Goal: Task Accomplishment & Management: Complete application form

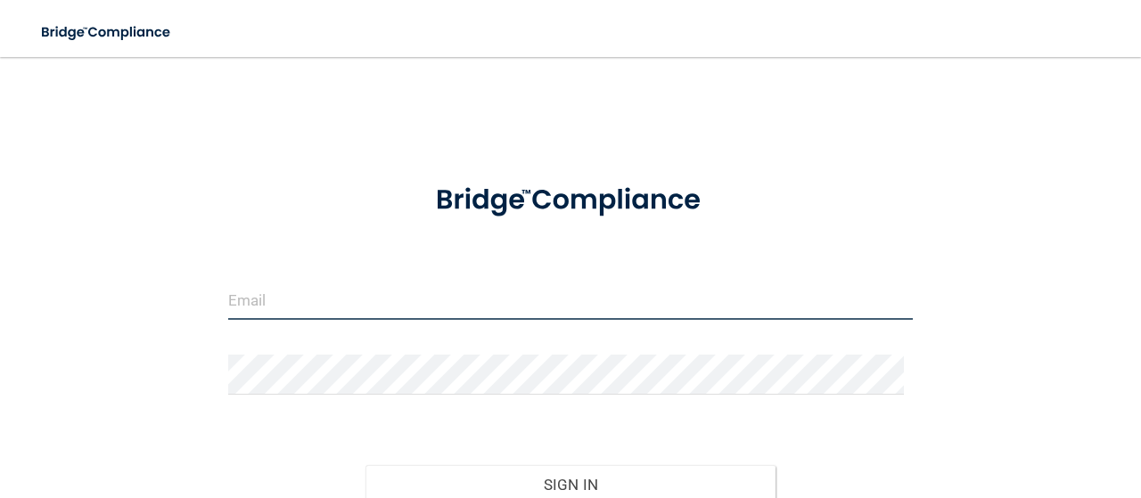
click at [430, 309] on input "email" at bounding box center [570, 300] width 684 height 40
type input "Nellietorres96@gmail.com"
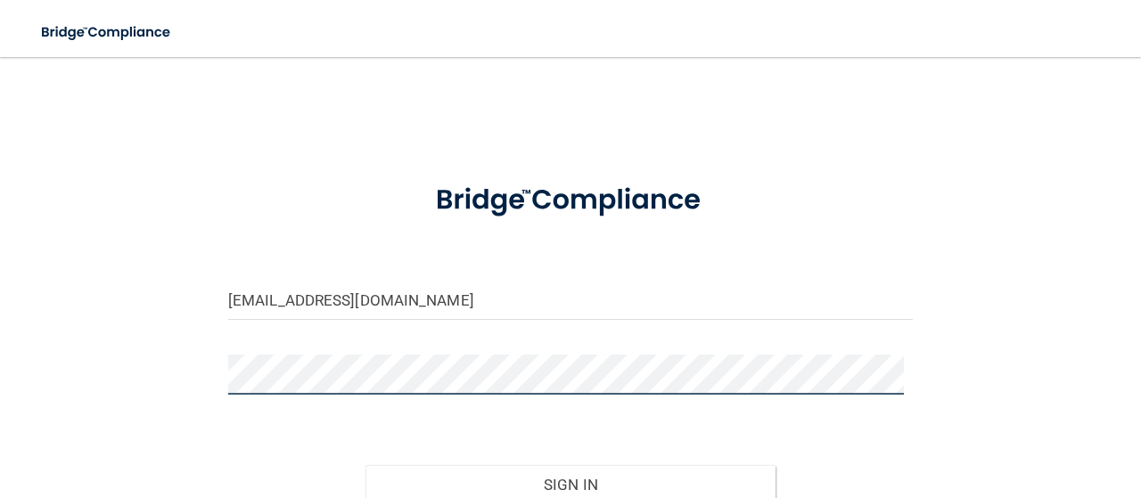
click at [365, 465] on button "Sign In" at bounding box center [570, 484] width 411 height 39
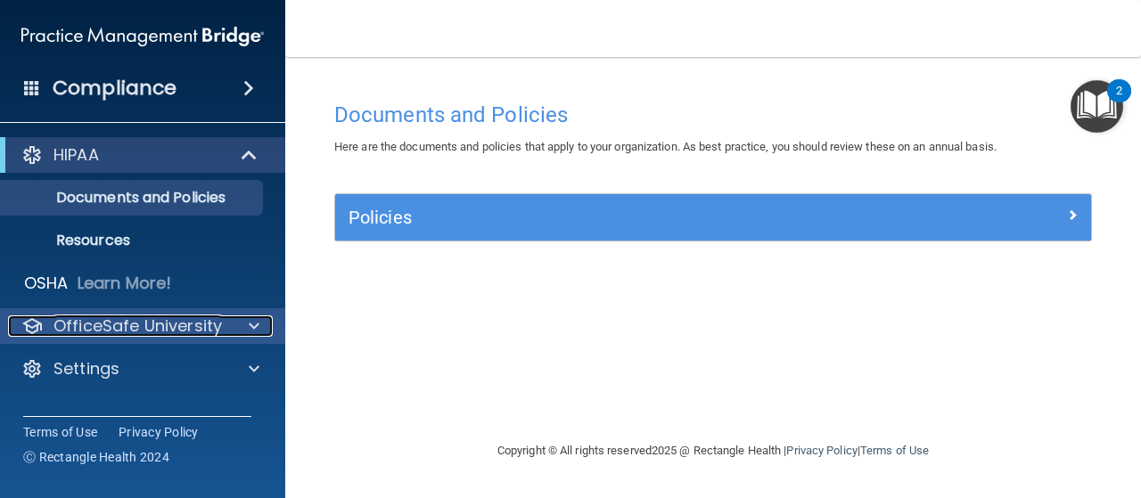
click at [255, 329] on span at bounding box center [254, 325] width 11 height 21
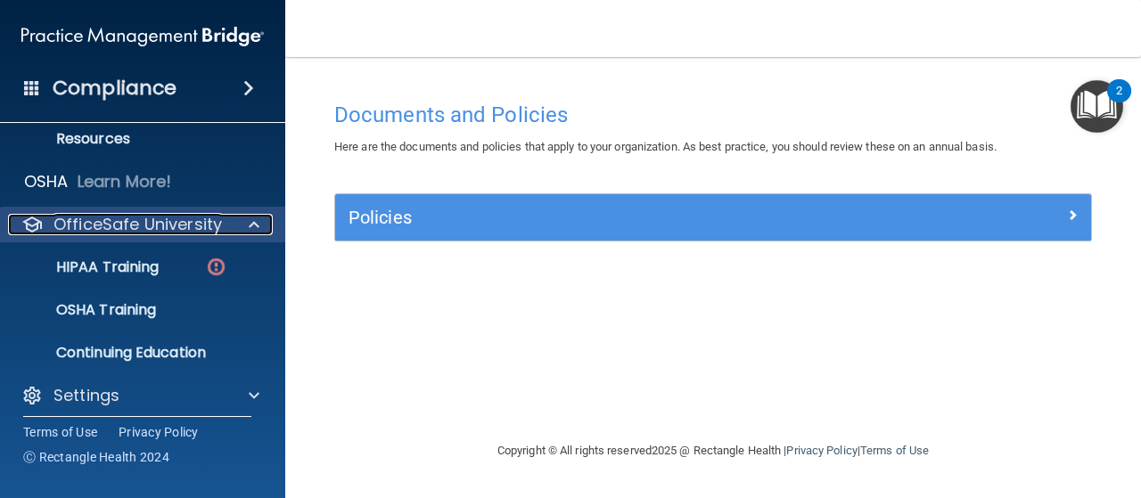
scroll to position [112, 0]
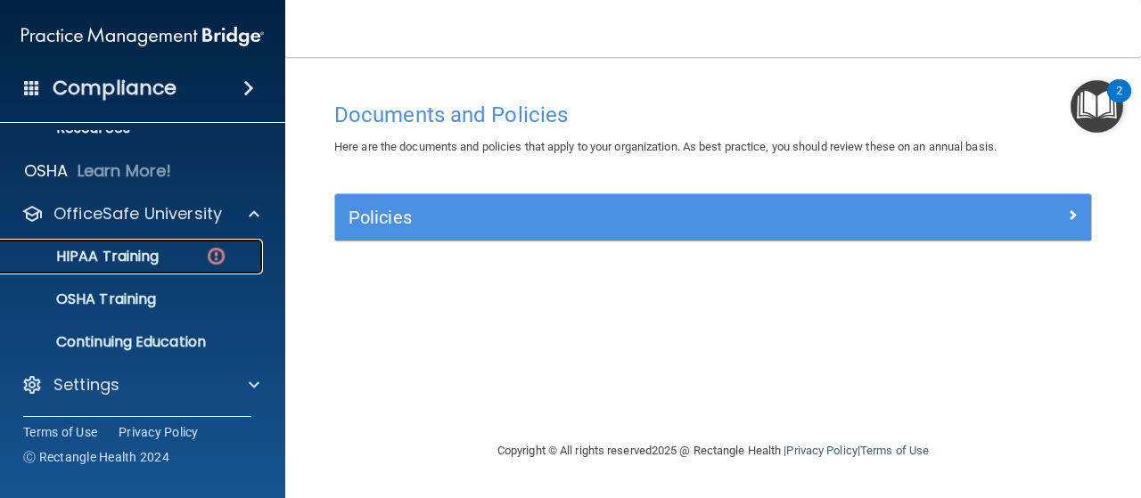
click at [168, 258] on div "HIPAA Training" at bounding box center [133, 257] width 243 height 18
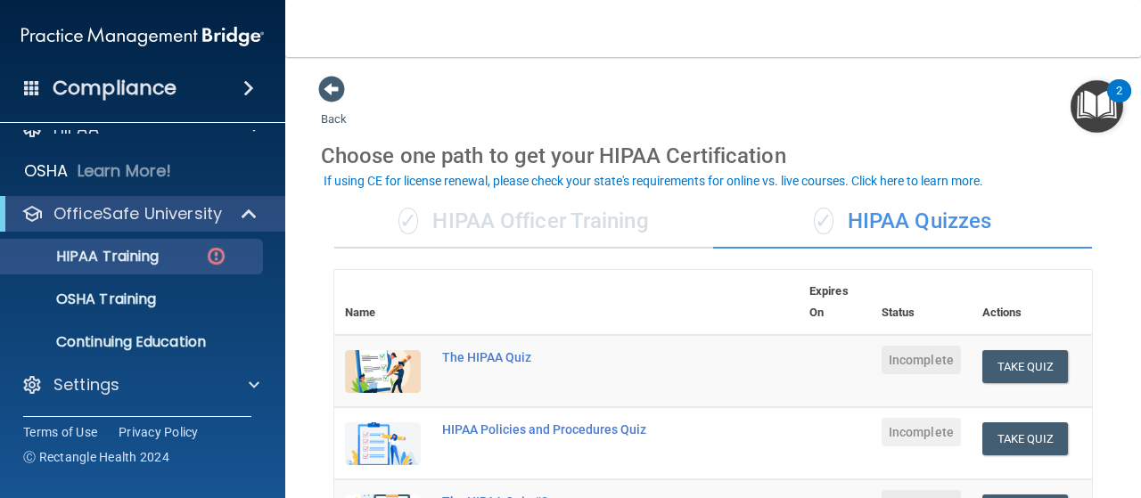
click at [603, 212] on div "✓ HIPAA Officer Training" at bounding box center [523, 221] width 379 height 53
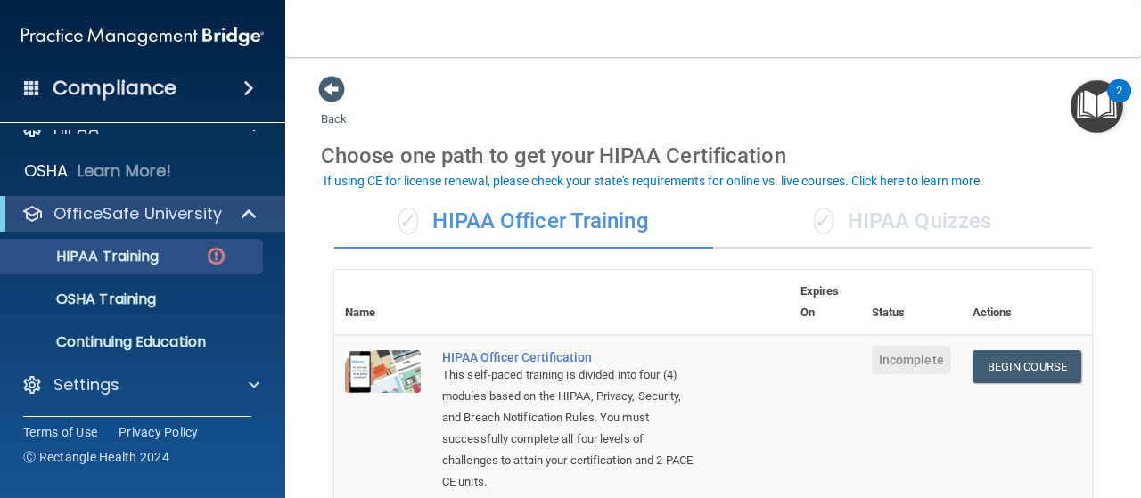
click at [863, 208] on div "✓ HIPAA Quizzes" at bounding box center [902, 221] width 379 height 53
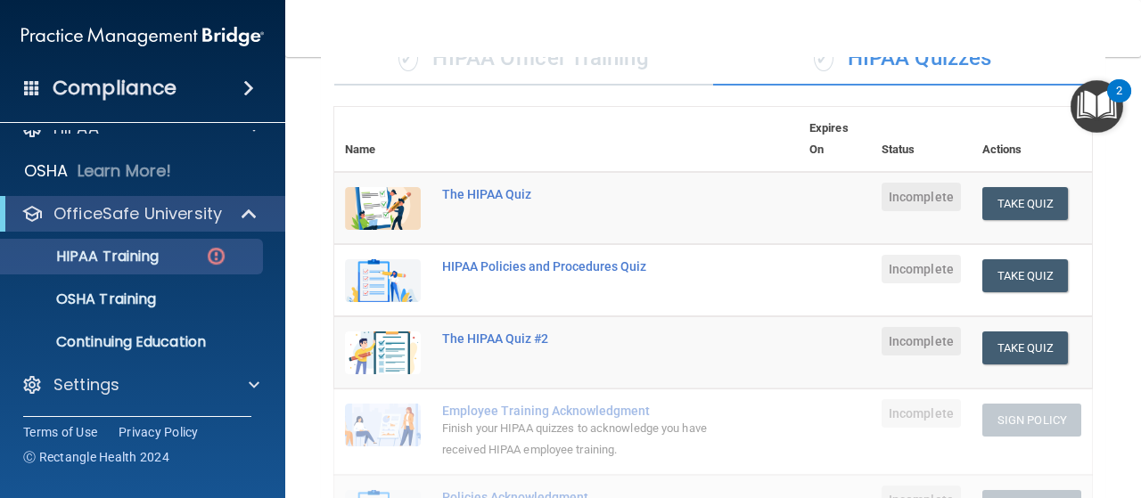
scroll to position [267, 0]
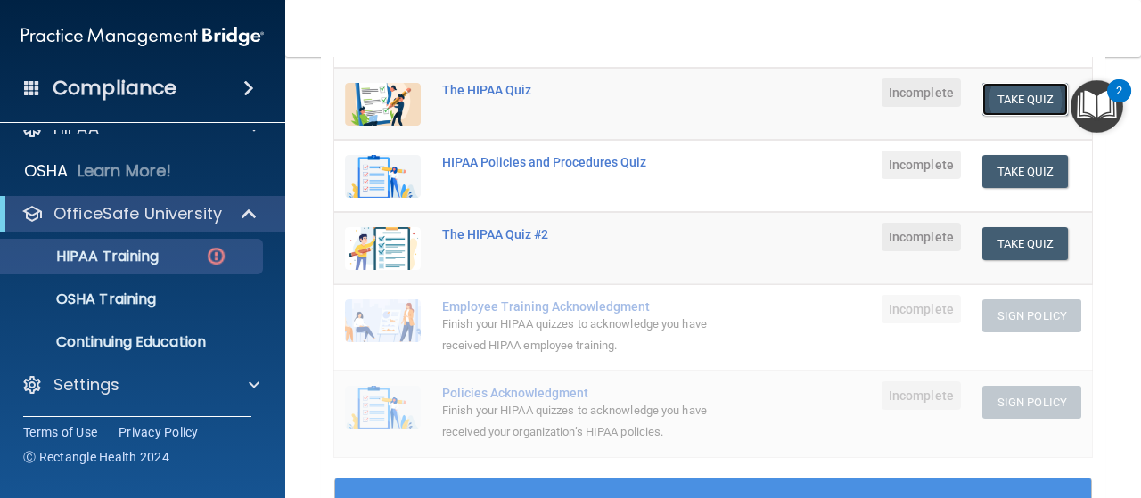
click at [982, 97] on button "Take Quiz" at bounding box center [1025, 99] width 86 height 33
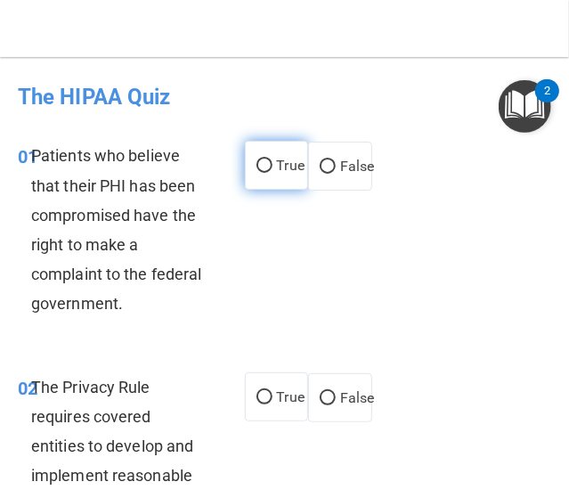
click at [251, 179] on label "True" at bounding box center [277, 165] width 64 height 49
click at [257, 173] on input "True" at bounding box center [265, 166] width 16 height 13
radio input "true"
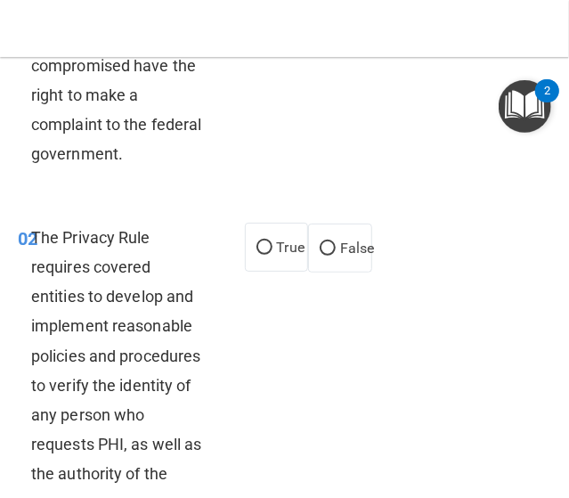
scroll to position [178, 0]
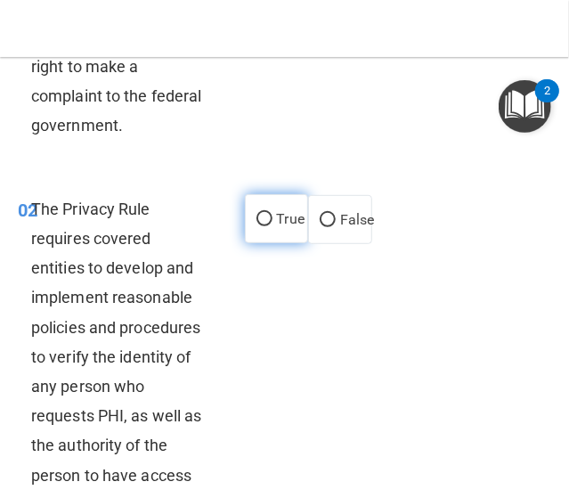
click at [257, 222] on input "True" at bounding box center [265, 219] width 16 height 13
radio input "true"
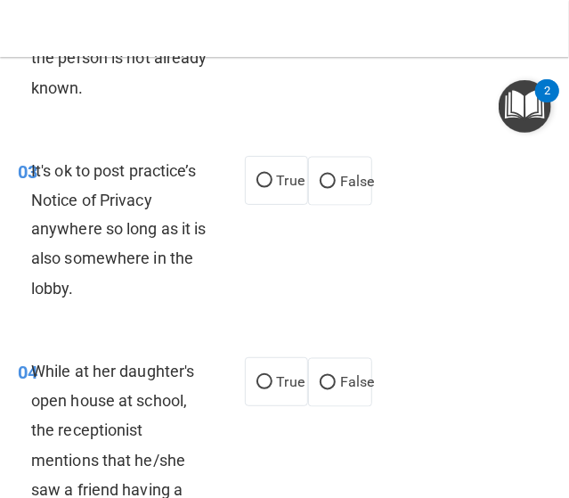
scroll to position [713, 0]
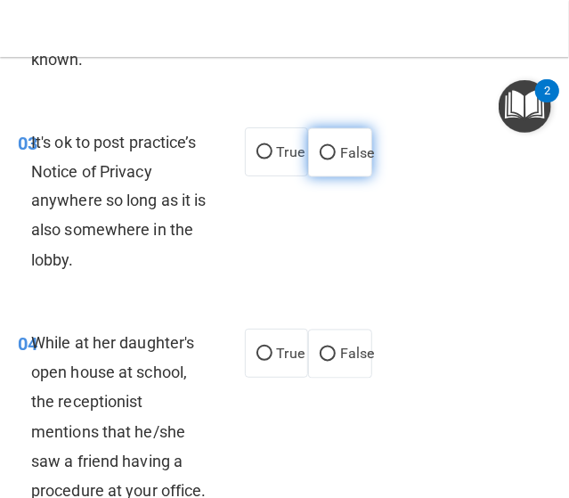
click at [320, 160] on input "False" at bounding box center [328, 153] width 16 height 13
radio input "true"
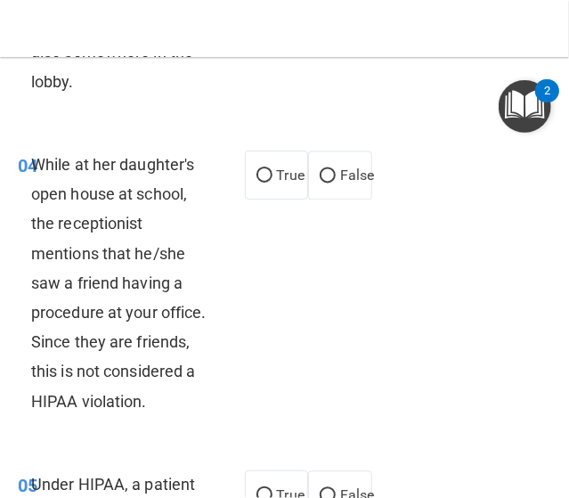
scroll to position [980, 0]
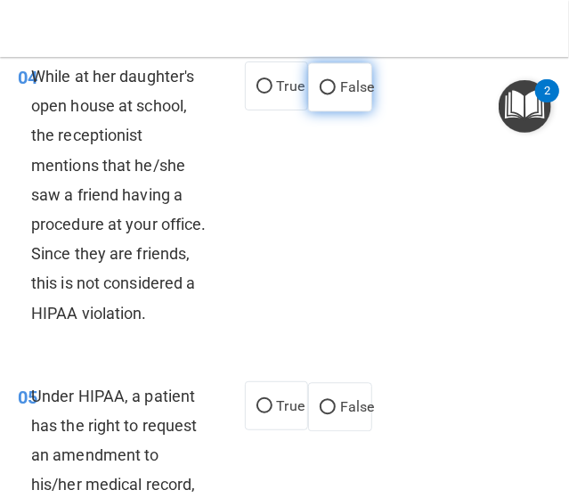
click at [320, 94] on input "False" at bounding box center [328, 87] width 16 height 13
radio input "true"
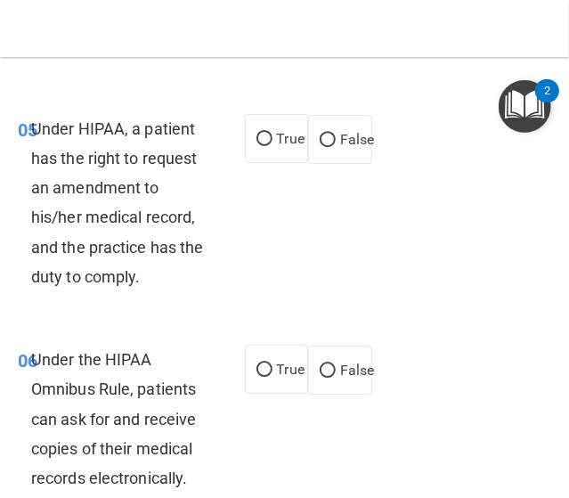
scroll to position [1337, 0]
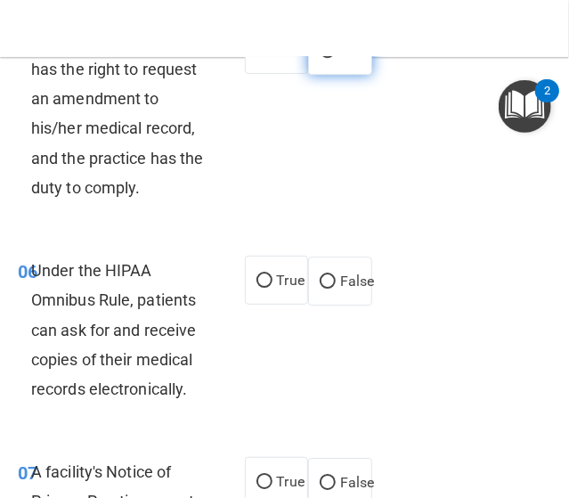
click at [330, 75] on label "False" at bounding box center [340, 50] width 64 height 49
click at [330, 58] on input "False" at bounding box center [328, 51] width 16 height 13
radio input "true"
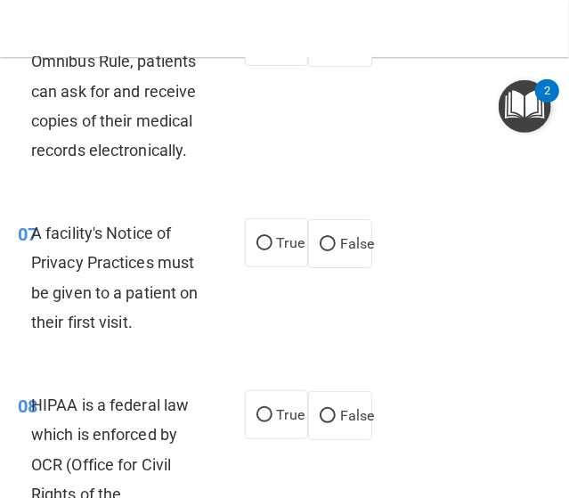
scroll to position [1604, 0]
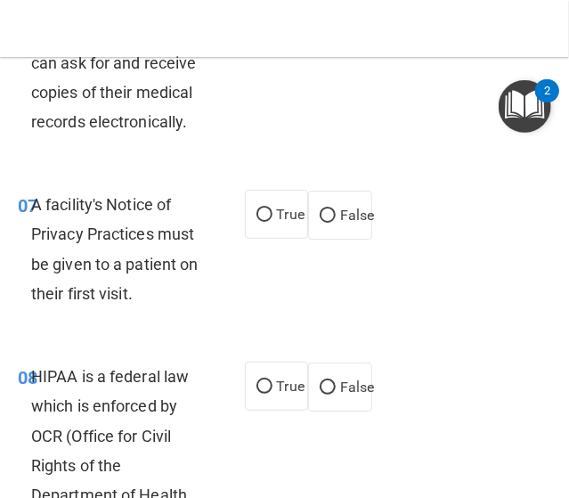
click at [112, 168] on div "06 Under the HIPAA Omnibus Rule, patients can ask for and receive copies of the…" at bounding box center [284, 66] width 561 height 201
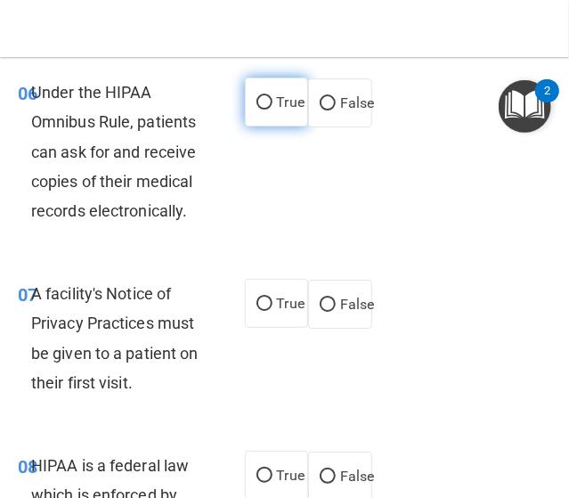
click at [257, 110] on input "True" at bounding box center [265, 102] width 16 height 13
radio input "true"
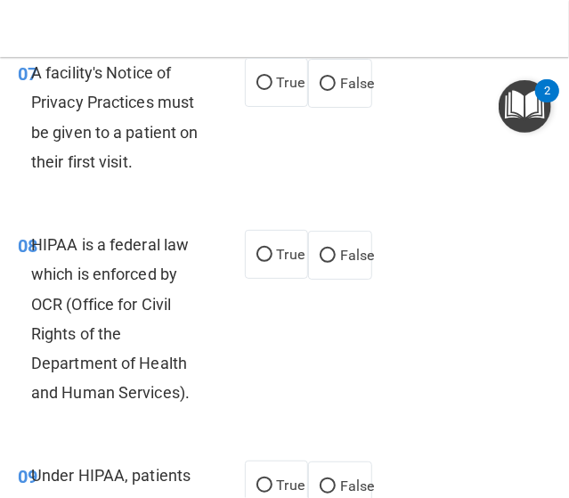
scroll to position [1782, 0]
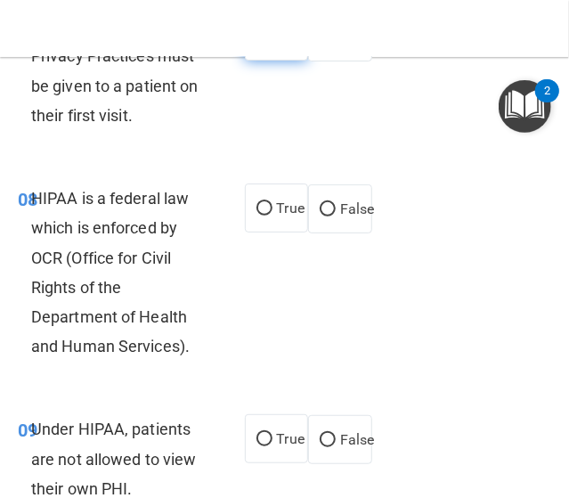
click at [258, 44] on input "True" at bounding box center [265, 36] width 16 height 13
radio input "true"
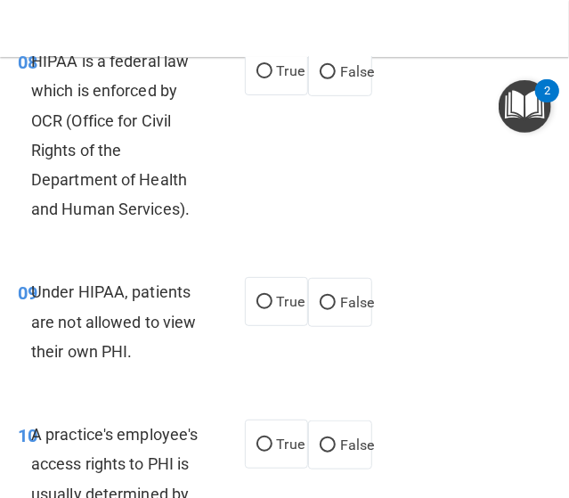
scroll to position [1961, 0]
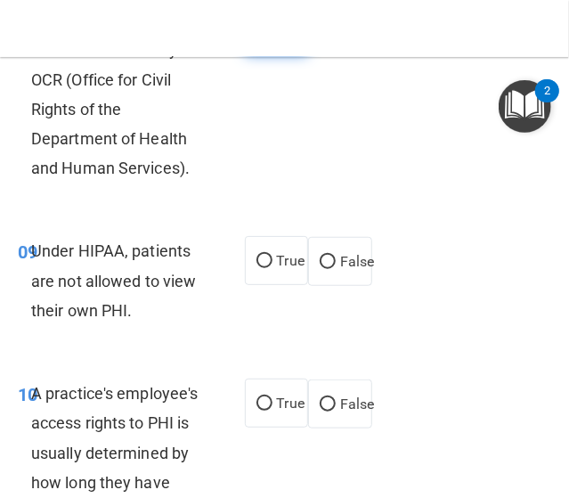
click at [250, 54] on label "True" at bounding box center [277, 29] width 64 height 49
click at [257, 37] on input "True" at bounding box center [265, 30] width 16 height 13
radio input "true"
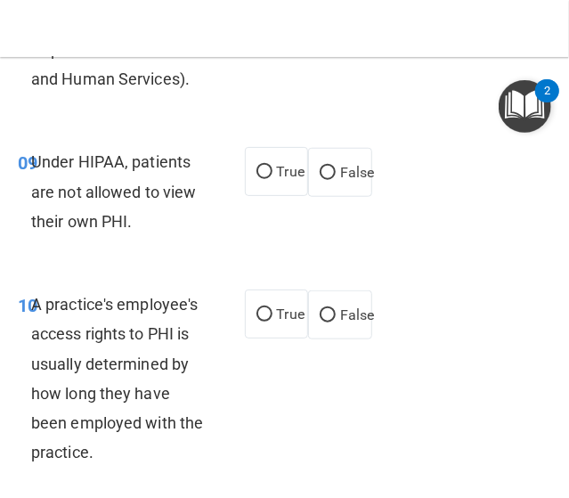
scroll to position [2139, 0]
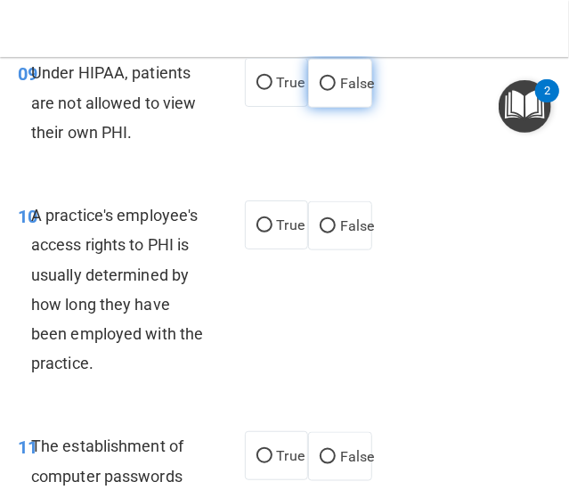
click at [342, 92] on span "False" at bounding box center [357, 83] width 35 height 17
click at [336, 91] on input "False" at bounding box center [328, 84] width 16 height 13
radio input "true"
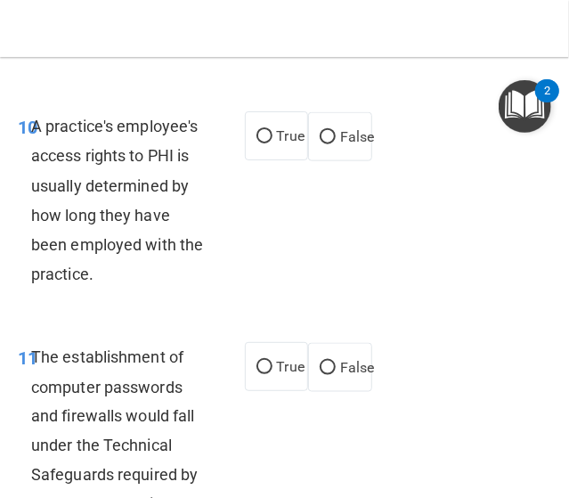
scroll to position [2317, 0]
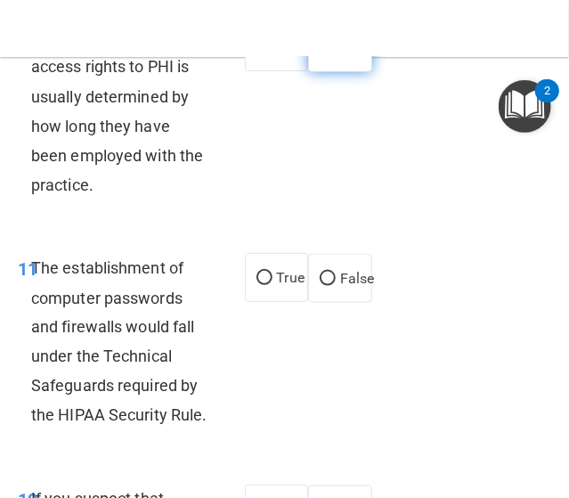
click at [330, 72] on label "False" at bounding box center [340, 47] width 64 height 49
click at [330, 55] on input "False" at bounding box center [328, 48] width 16 height 13
radio input "true"
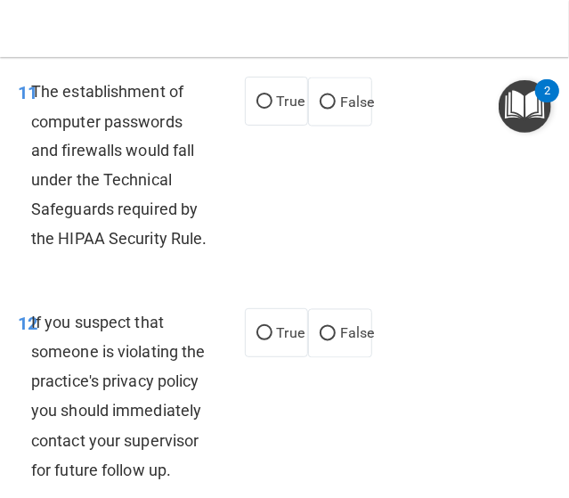
scroll to position [2584, 0]
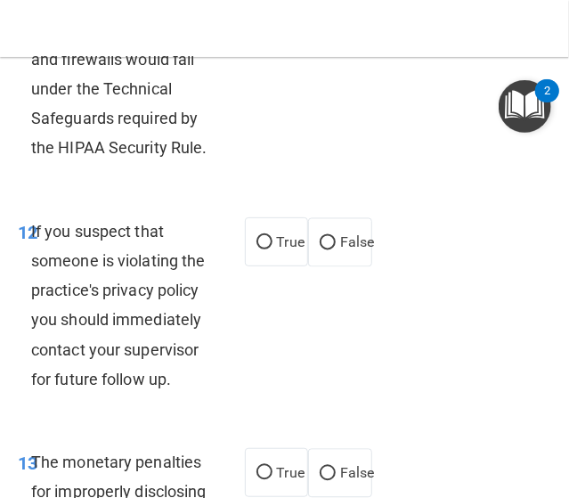
click at [250, 35] on label "True" at bounding box center [277, 10] width 64 height 49
click at [257, 18] on input "True" at bounding box center [265, 10] width 16 height 13
radio input "true"
click at [245, 266] on label "True" at bounding box center [277, 241] width 64 height 49
click at [257, 250] on input "True" at bounding box center [265, 242] width 16 height 13
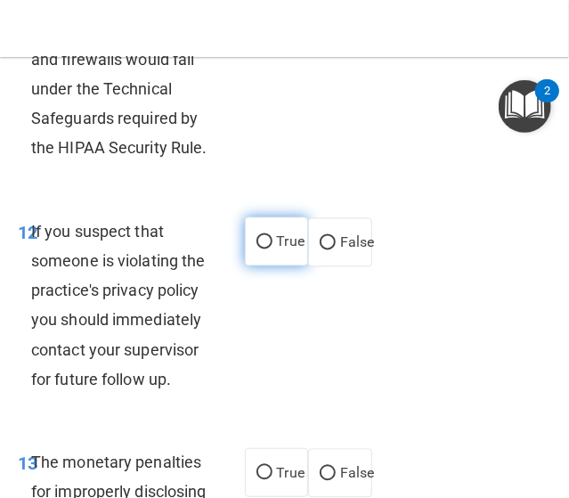
radio input "true"
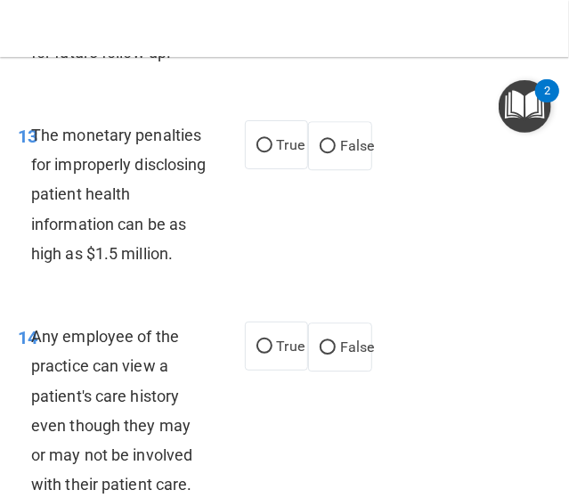
scroll to position [2941, 0]
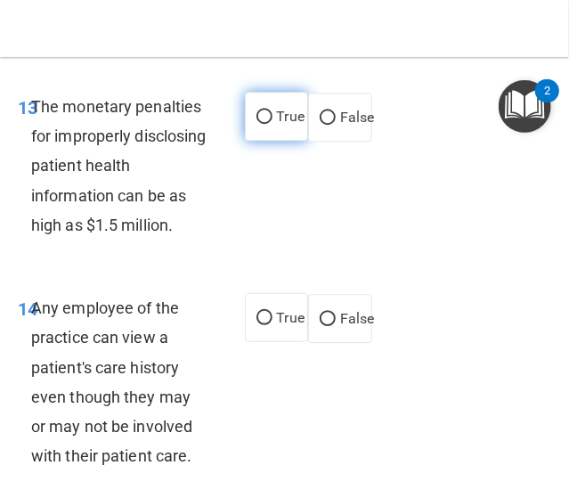
click at [257, 124] on input "True" at bounding box center [265, 117] width 16 height 13
radio input "true"
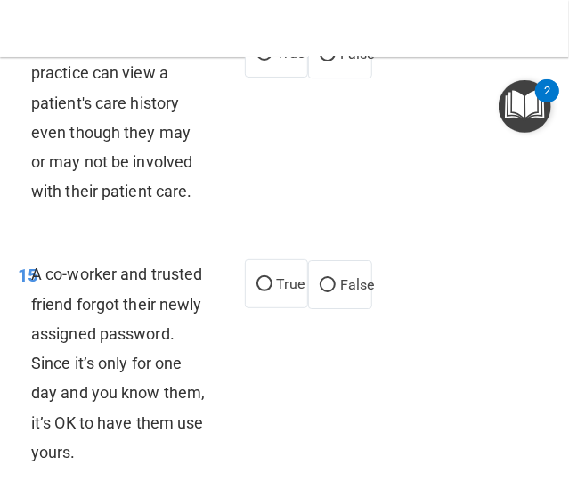
scroll to position [3208, 0]
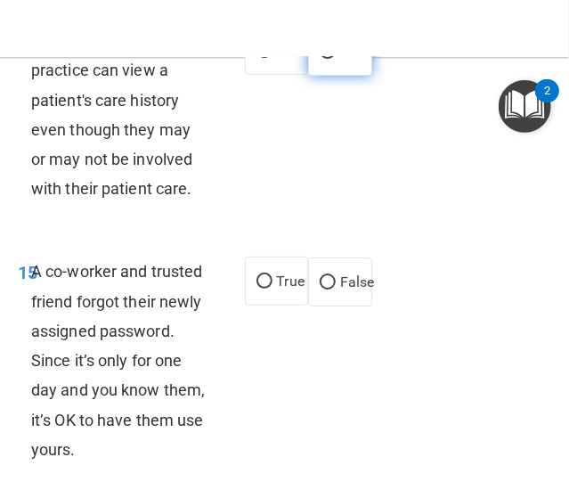
click at [326, 59] on input "False" at bounding box center [328, 51] width 16 height 13
radio input "true"
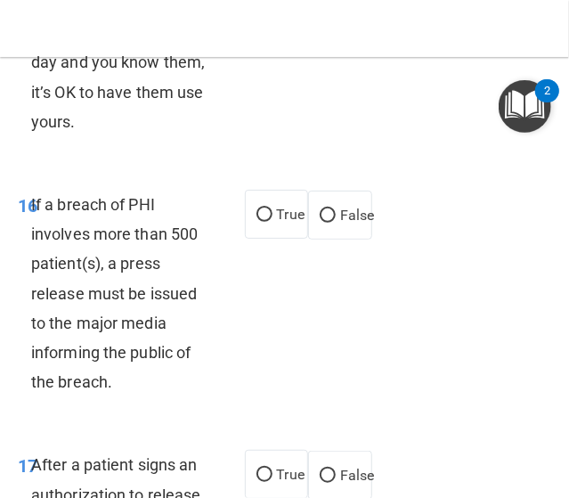
scroll to position [3565, 0]
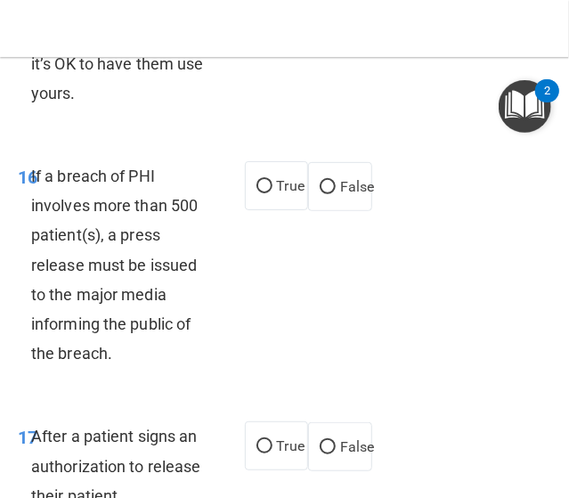
radio input "true"
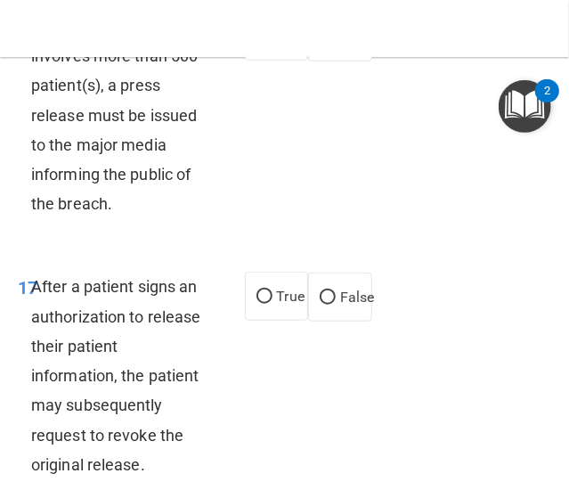
scroll to position [3743, 0]
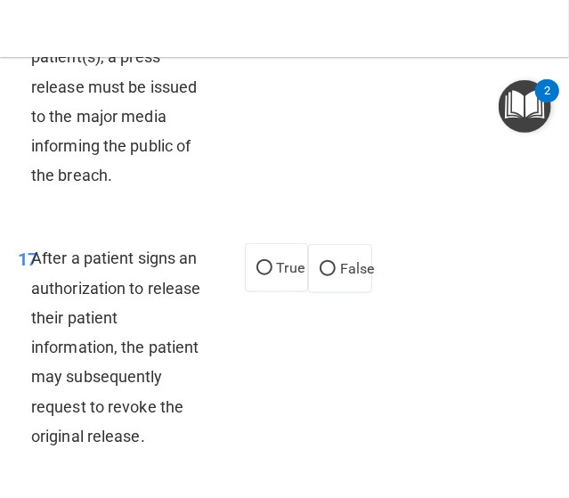
click at [268, 32] on label "True" at bounding box center [277, 7] width 64 height 49
click at [268, 15] on input "True" at bounding box center [265, 8] width 16 height 13
radio input "true"
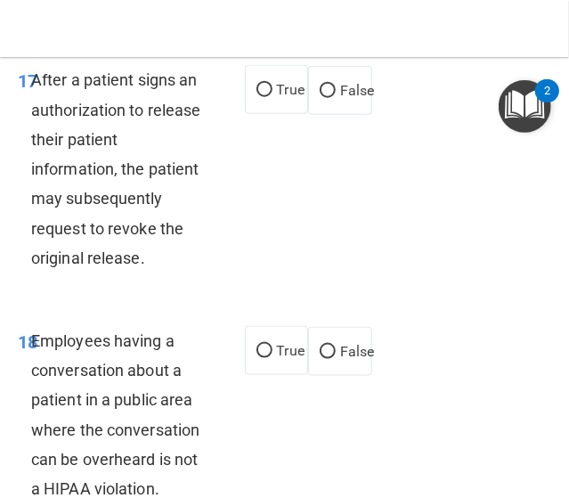
scroll to position [4010, 0]
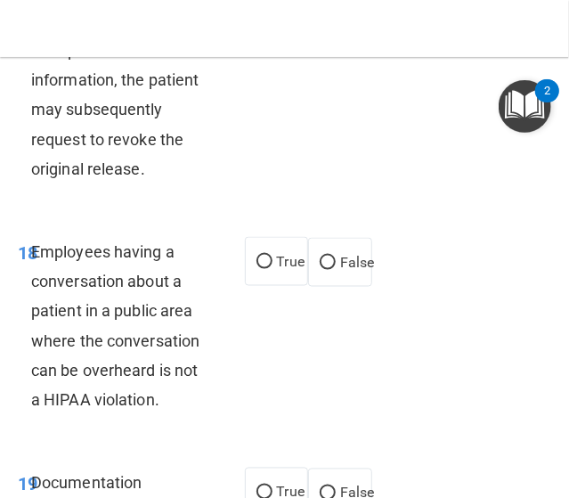
click at [191, 184] on div "After a patient signs an authorization to release their patient information, th…" at bounding box center [126, 80] width 190 height 208
click at [250, 25] on label "True" at bounding box center [277, 0] width 64 height 49
click at [257, 8] on input "True" at bounding box center [265, 1] width 16 height 13
radio input "true"
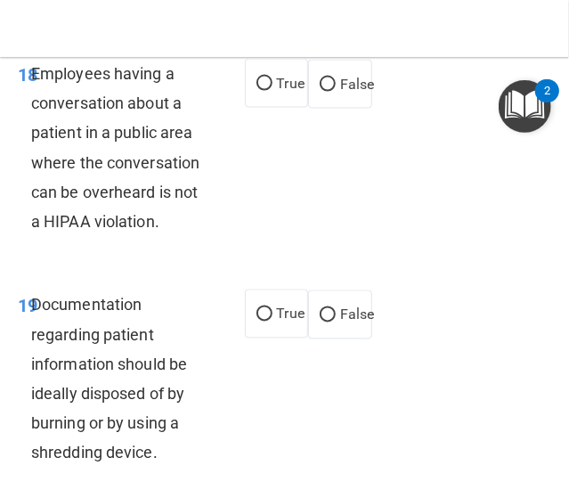
scroll to position [4278, 0]
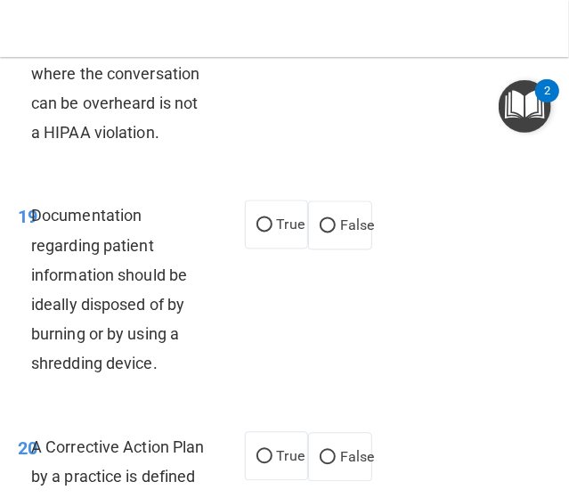
radio input "true"
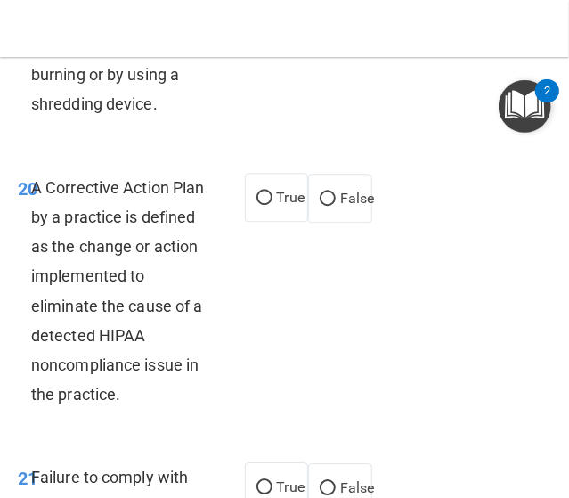
scroll to position [4545, 0]
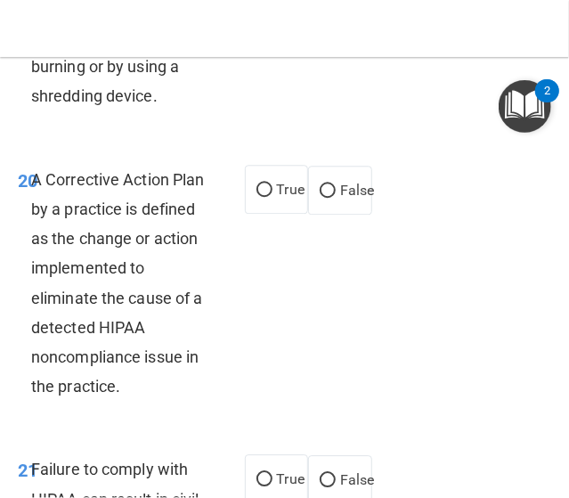
radio input "true"
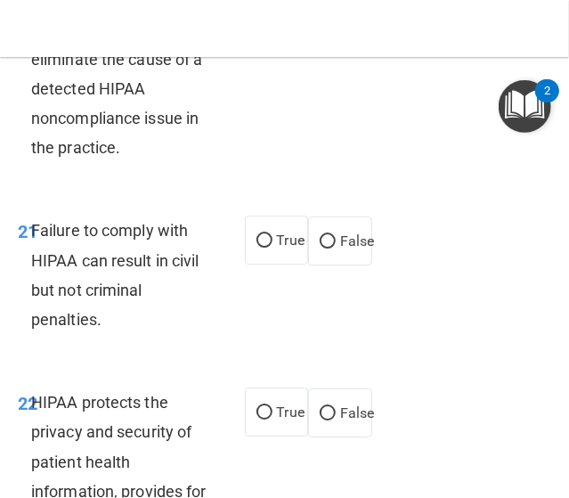
scroll to position [4812, 0]
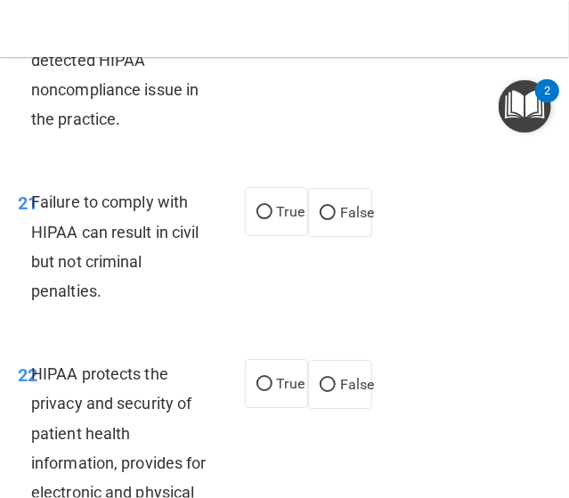
radio input "true"
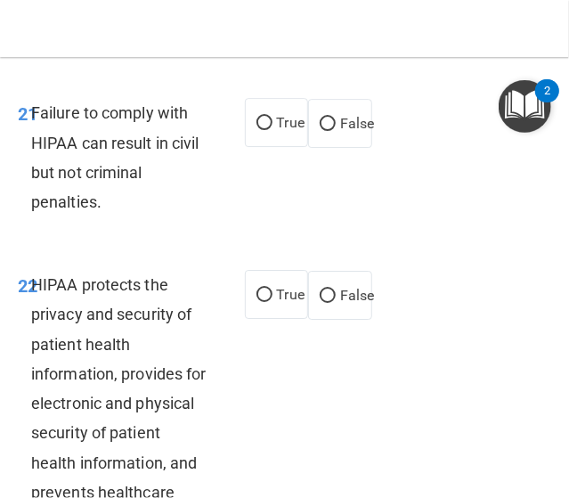
scroll to position [4991, 0]
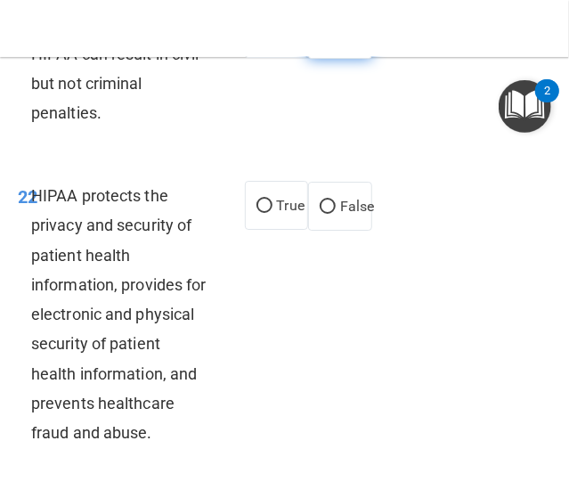
click at [323, 59] on label "False" at bounding box center [340, 34] width 64 height 49
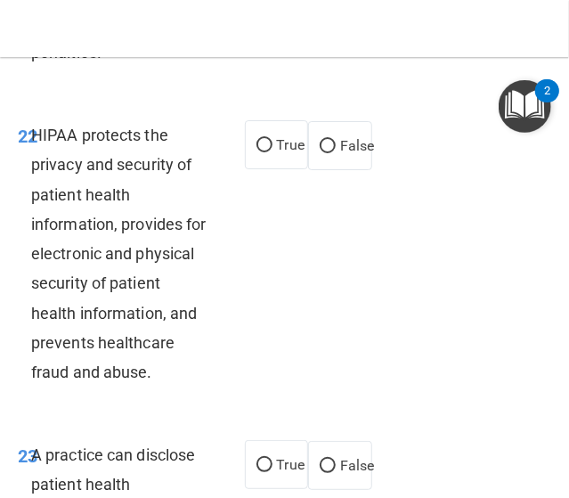
scroll to position [5080, 0]
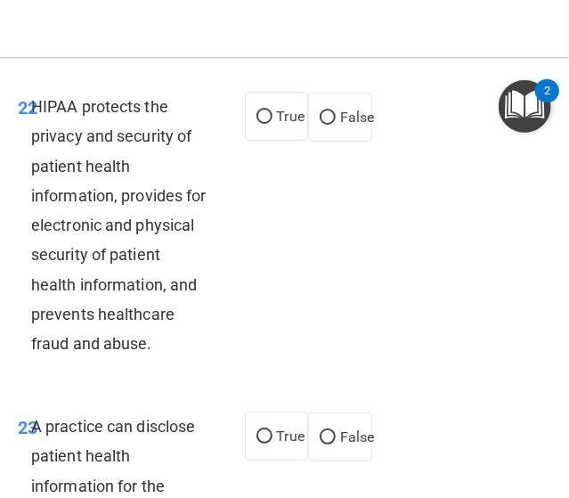
radio input "true"
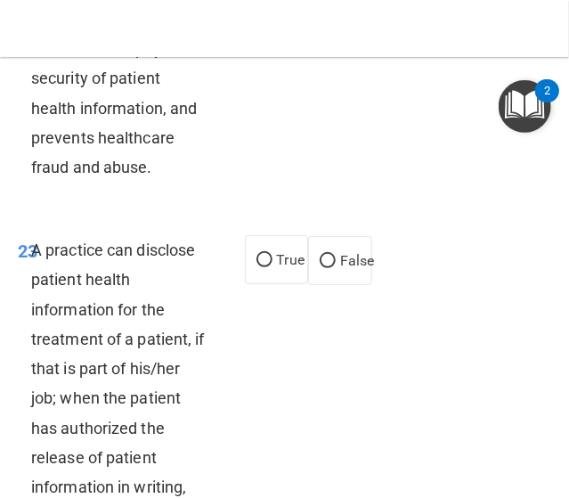
scroll to position [5258, 0]
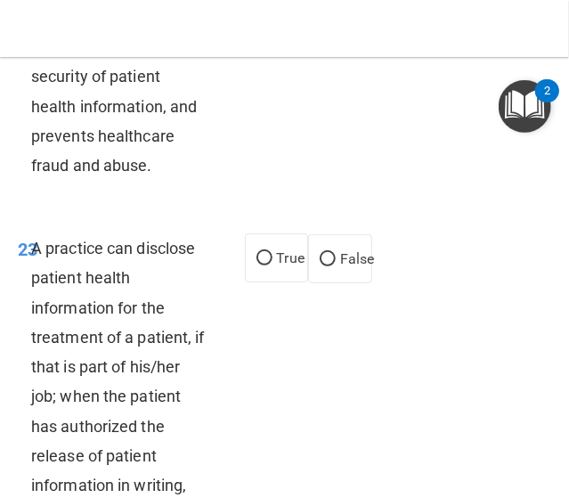
radio input "true"
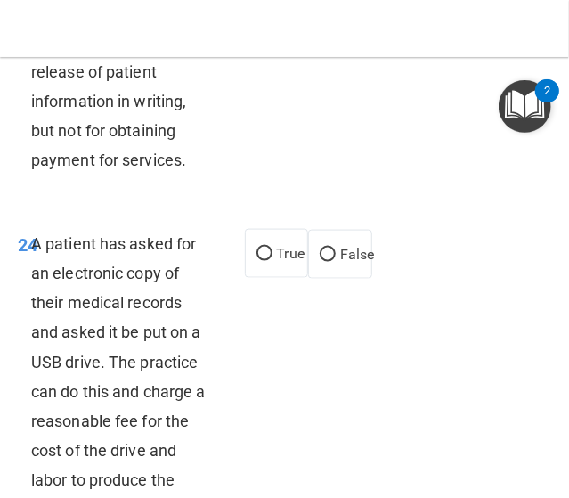
scroll to position [5614, 0]
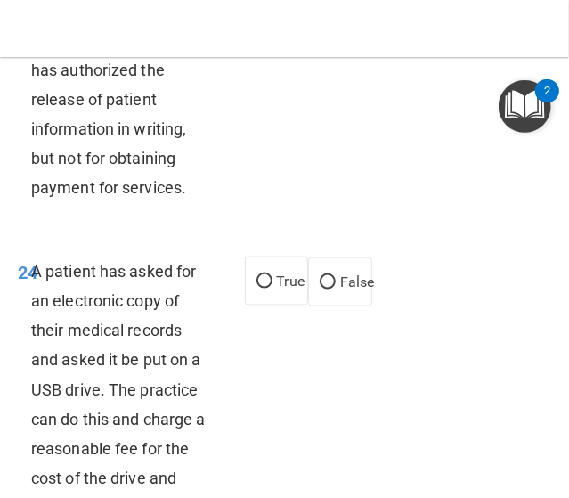
radio input "true"
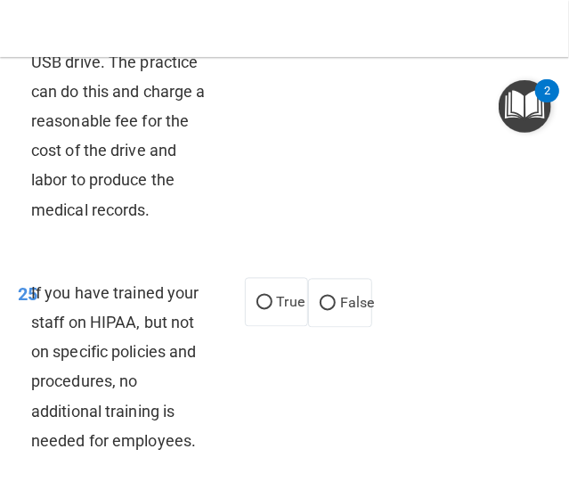
scroll to position [5971, 0]
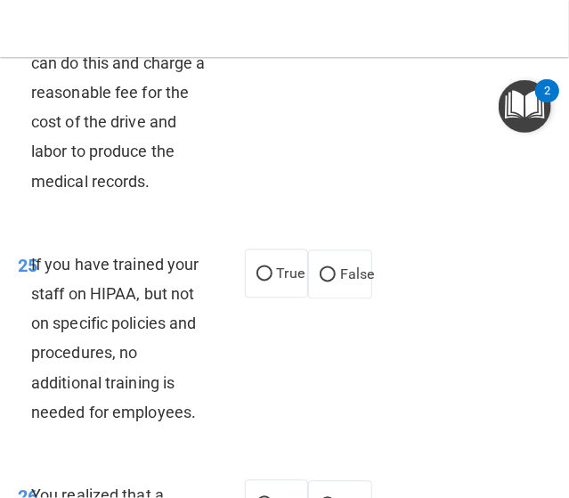
radio input "true"
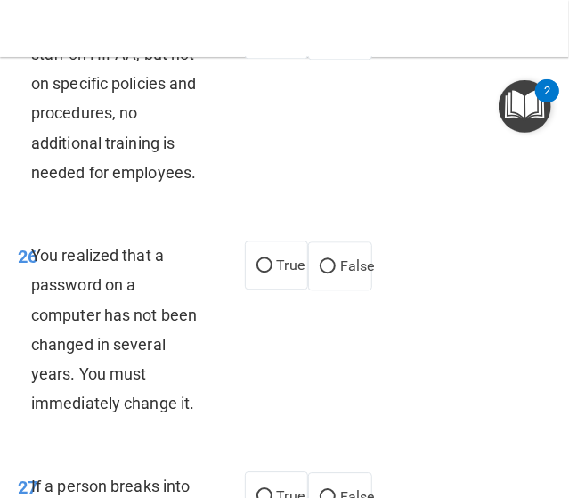
scroll to position [6238, 0]
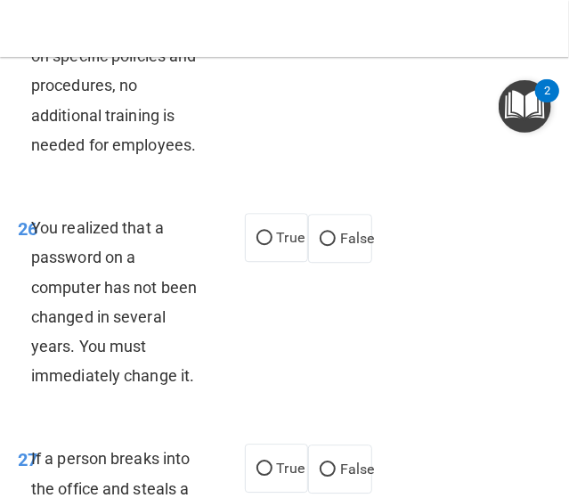
click at [320, 15] on input "False" at bounding box center [328, 8] width 16 height 13
radio input "true"
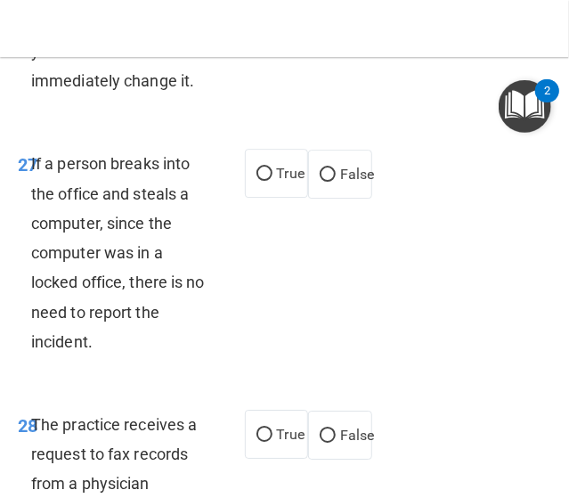
scroll to position [6506, 0]
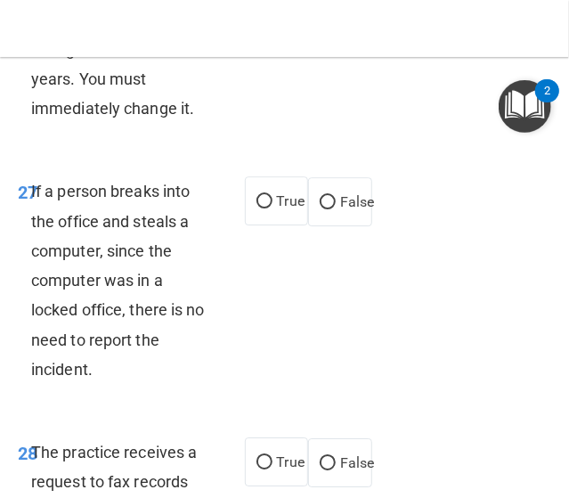
radio input "true"
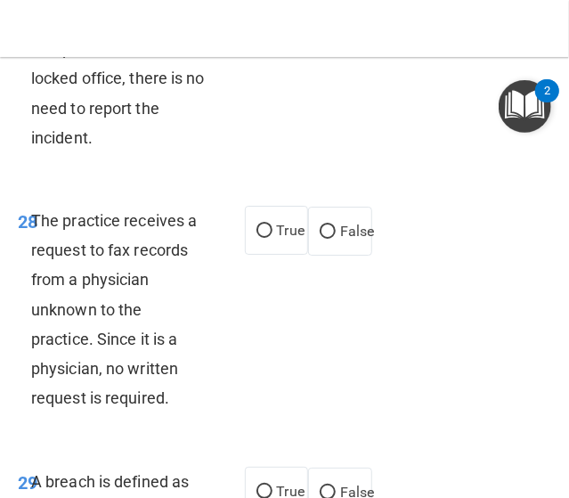
scroll to position [6773, 0]
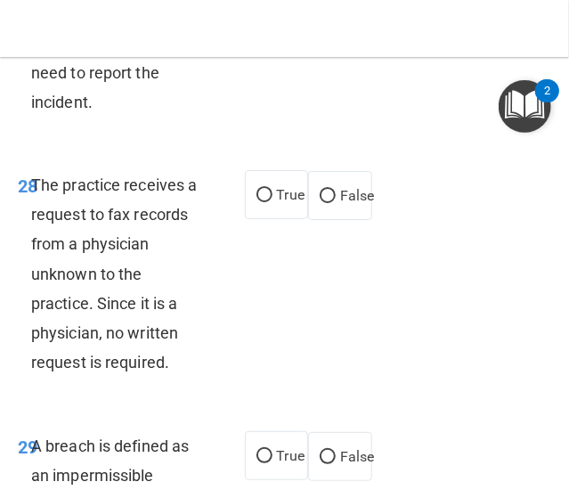
radio input "true"
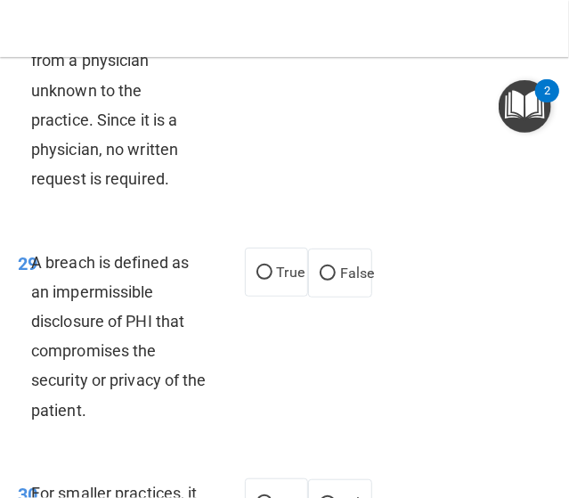
scroll to position [7040, 0]
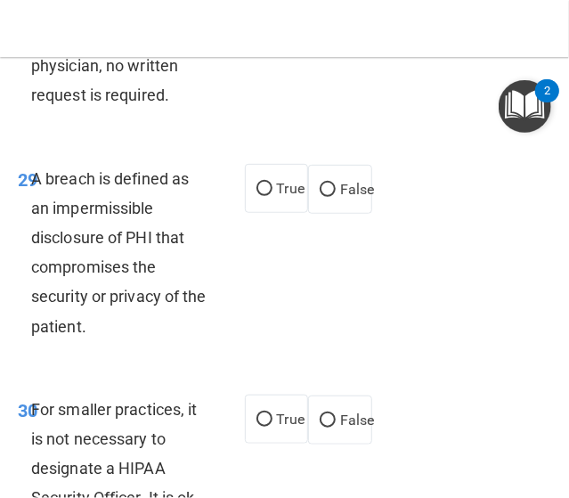
radio input "true"
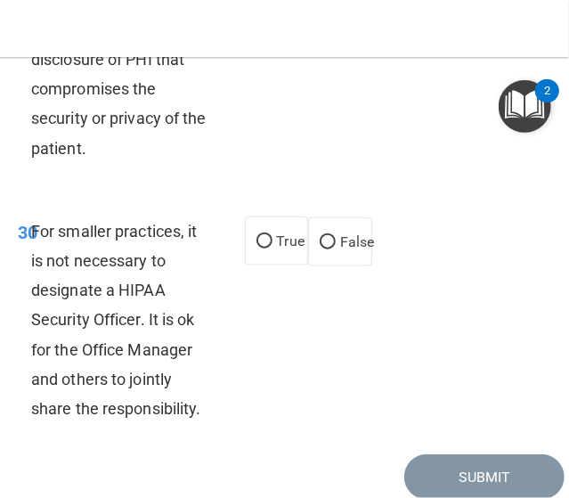
scroll to position [7308, 0]
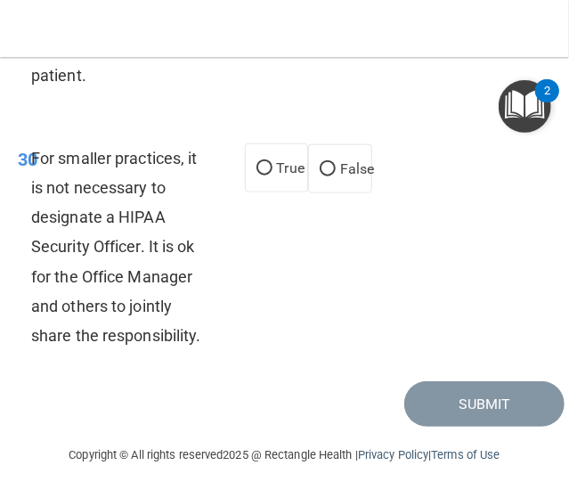
radio input "true"
click at [340, 177] on span "False" at bounding box center [357, 168] width 35 height 17
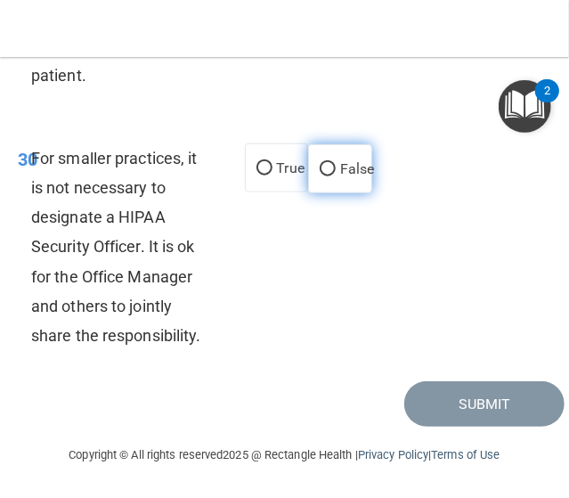
click at [336, 176] on input "False" at bounding box center [328, 169] width 16 height 13
radio input "true"
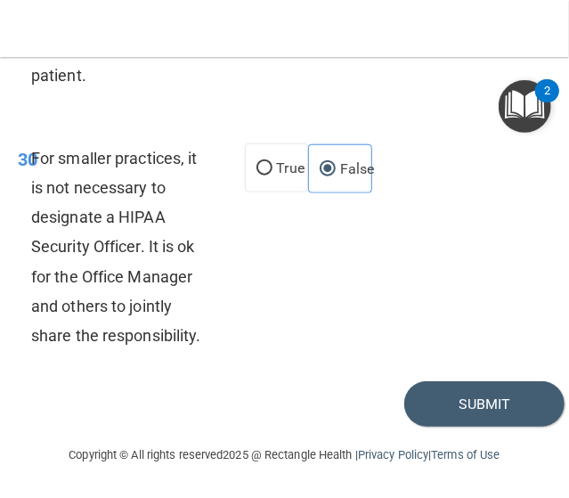
scroll to position [7468, 0]
click at [466, 397] on button "Submit" at bounding box center [485, 403] width 160 height 45
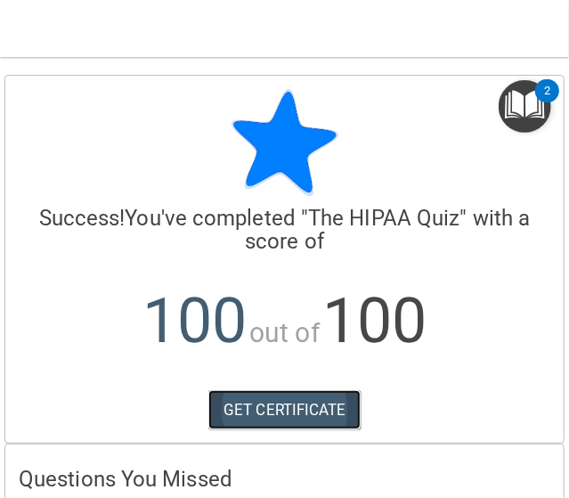
click at [278, 405] on link "GET CERTIFICATE" at bounding box center [285, 409] width 152 height 39
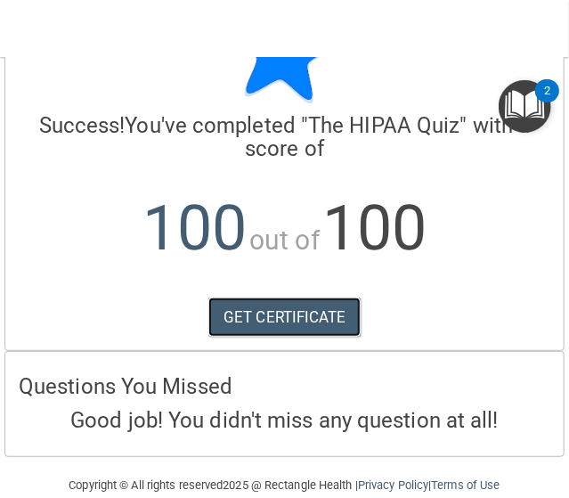
scroll to position [121, 0]
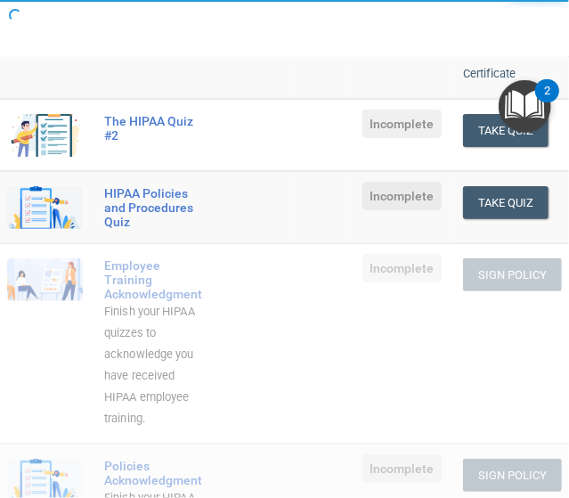
scroll to position [356, 0]
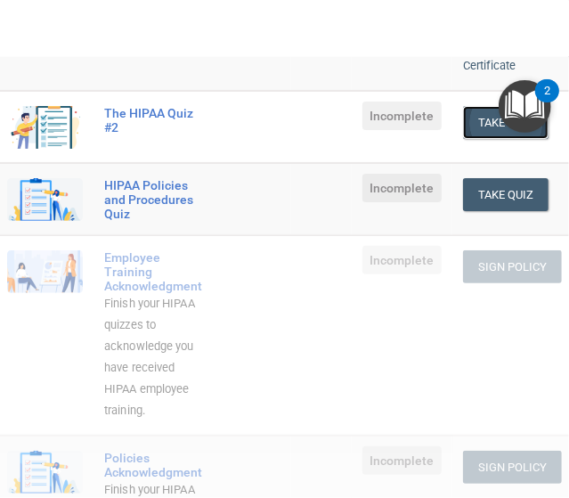
click at [479, 106] on button "Take Quiz" at bounding box center [506, 122] width 86 height 33
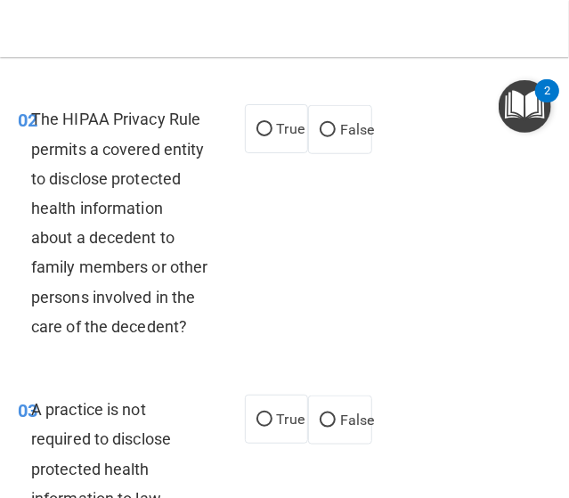
click at [370, 55] on nav "Toggle navigation Janelle Grotjahn nellietorres96@gmail.com Manage My Enterpris…" at bounding box center [284, 28] width 569 height 57
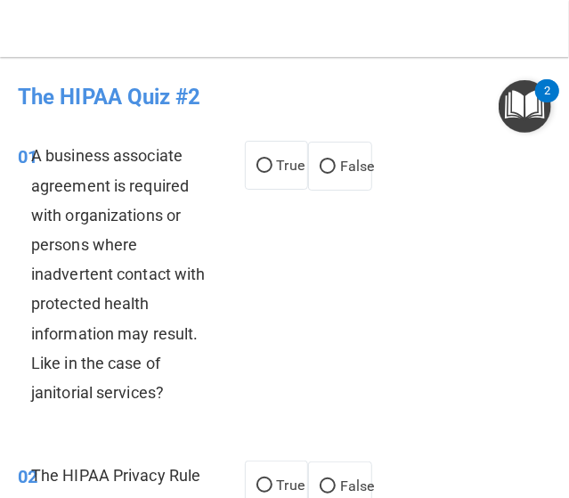
click at [282, 327] on div "01 A business associate agreement is required with organizations or persons whe…" at bounding box center [284, 279] width 561 height 320
click at [340, 165] on span "False" at bounding box center [357, 166] width 35 height 17
click at [336, 165] on input "False" at bounding box center [328, 166] width 16 height 13
radio input "true"
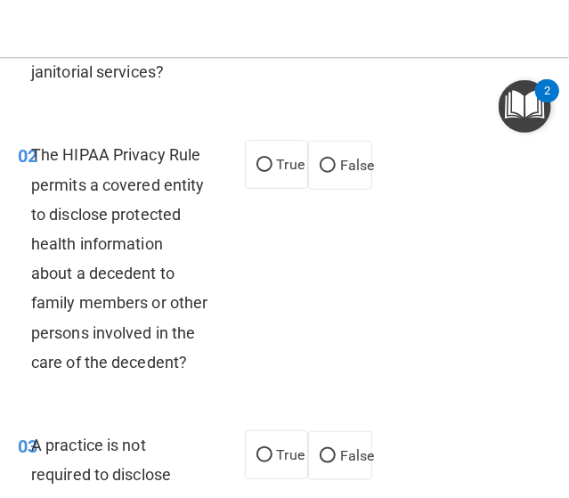
scroll to position [356, 0]
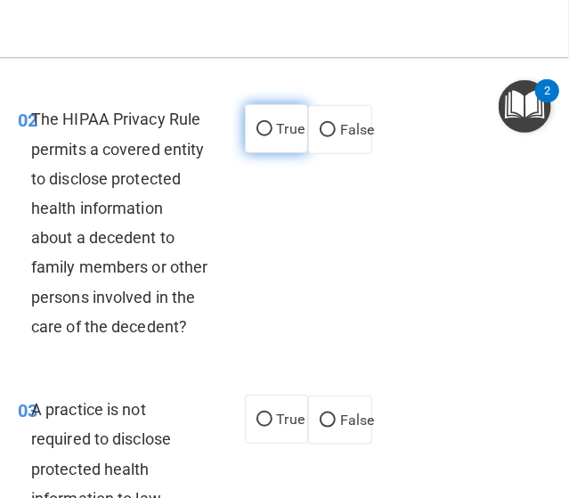
click at [290, 130] on span "True" at bounding box center [291, 128] width 28 height 17
click at [273, 130] on input "True" at bounding box center [265, 129] width 16 height 13
radio input "true"
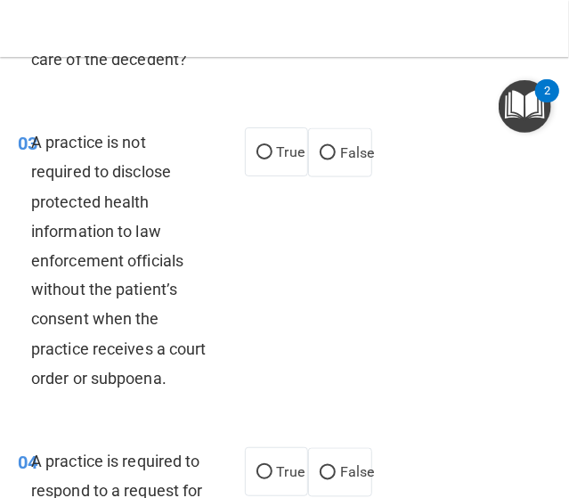
scroll to position [713, 0]
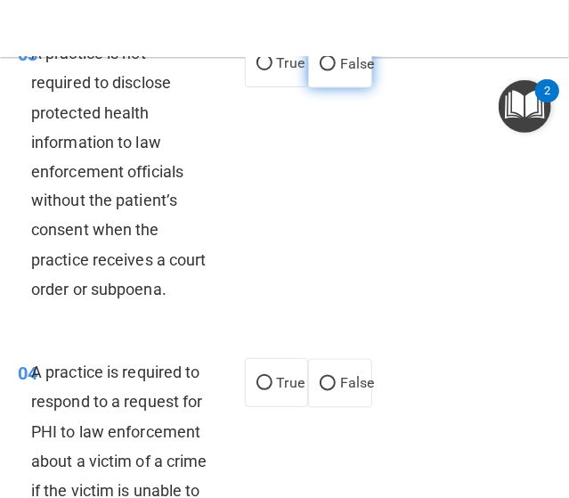
click at [323, 71] on input "False" at bounding box center [328, 64] width 16 height 13
radio input "true"
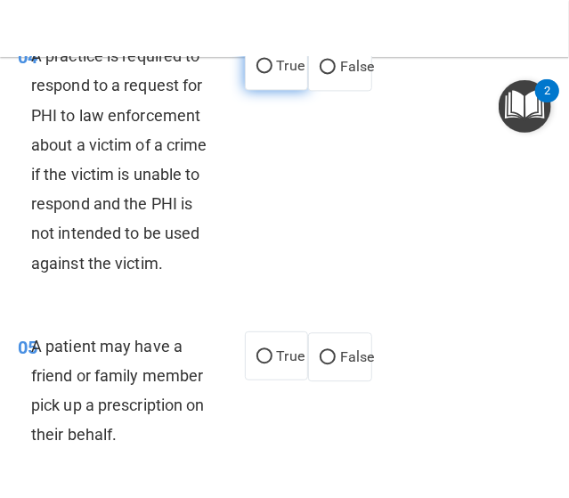
scroll to position [1069, 0]
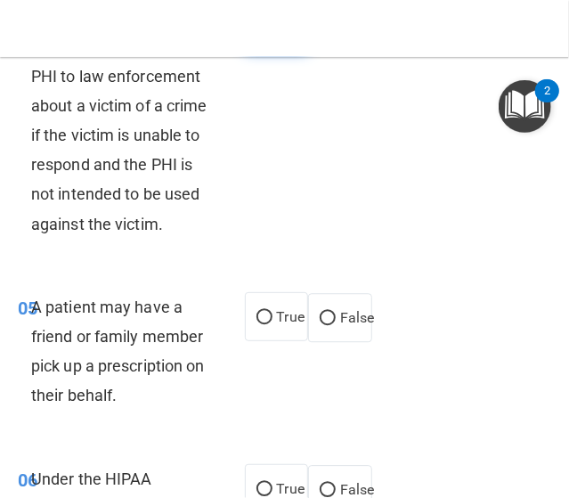
click at [266, 51] on label "True" at bounding box center [277, 26] width 64 height 49
click at [266, 34] on input "True" at bounding box center [265, 26] width 16 height 13
radio input "true"
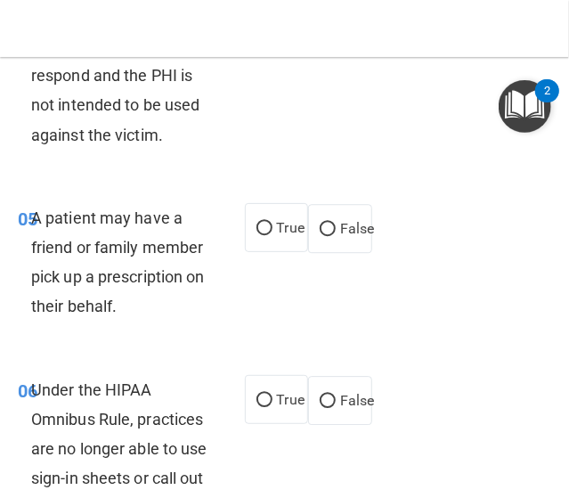
scroll to position [1248, 0]
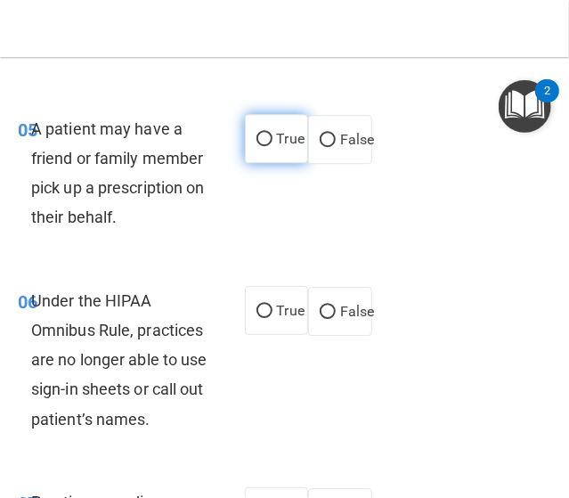
click at [277, 147] on span "True" at bounding box center [291, 138] width 28 height 17
click at [269, 146] on input "True" at bounding box center [265, 139] width 16 height 13
radio input "true"
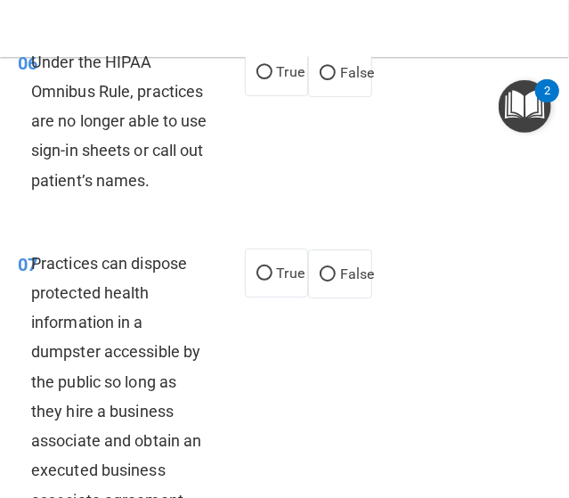
scroll to position [1515, 0]
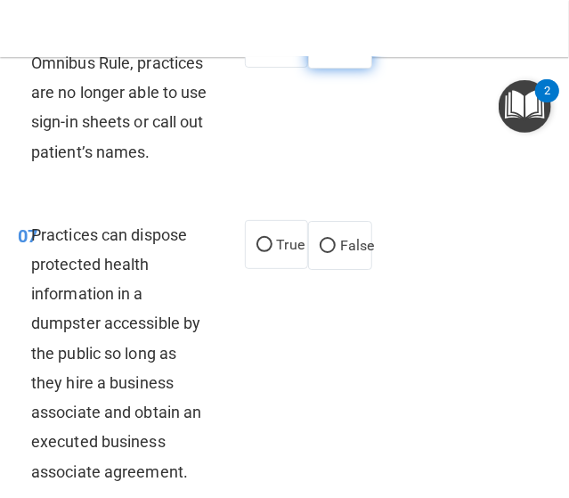
click at [340, 53] on span "False" at bounding box center [357, 44] width 35 height 17
click at [336, 52] on input "False" at bounding box center [328, 44] width 16 height 13
radio input "true"
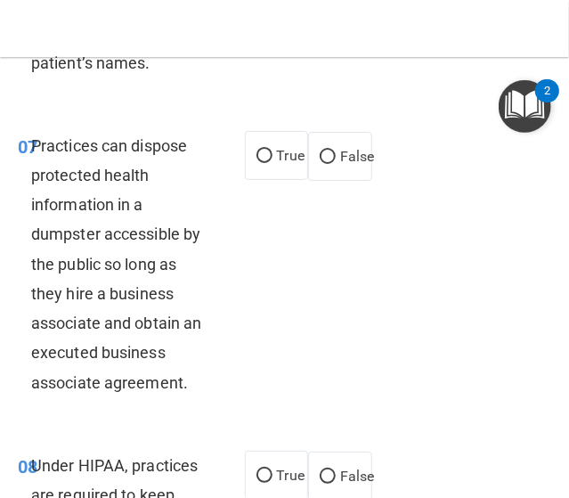
scroll to position [1693, 0]
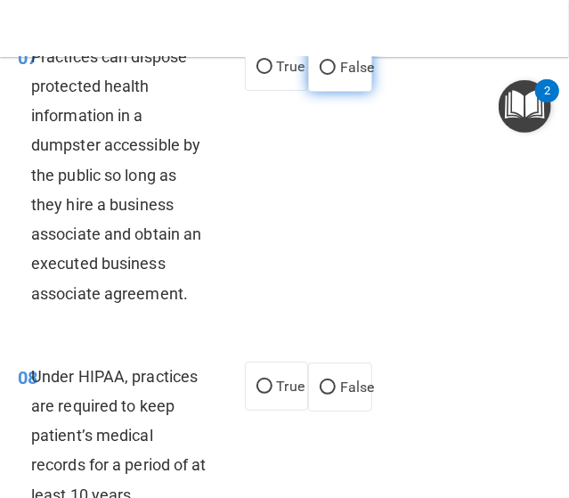
click at [340, 76] on span "False" at bounding box center [357, 67] width 35 height 17
click at [332, 75] on input "False" at bounding box center [328, 67] width 16 height 13
radio input "true"
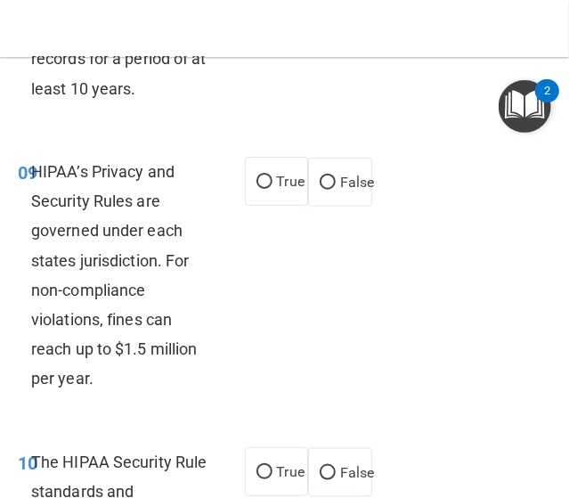
scroll to position [2139, 0]
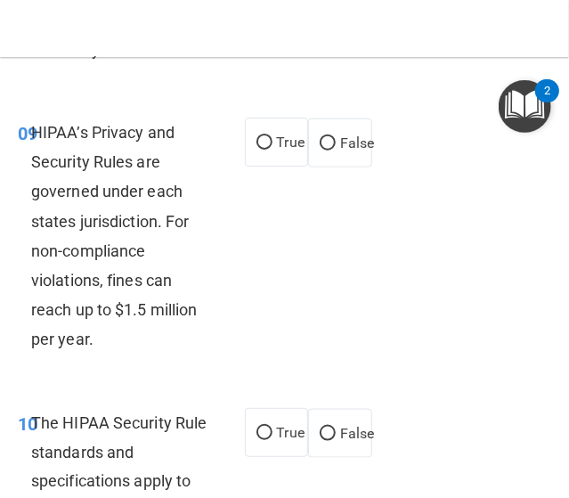
radio input "true"
click at [356, 151] on span "False" at bounding box center [357, 143] width 35 height 17
click at [336, 151] on input "False" at bounding box center [328, 143] width 16 height 13
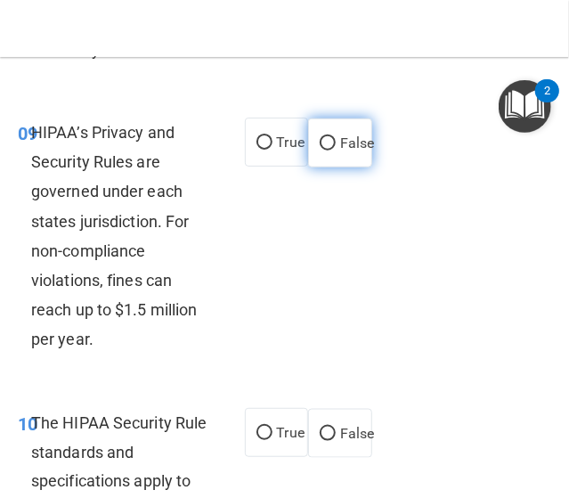
radio input "true"
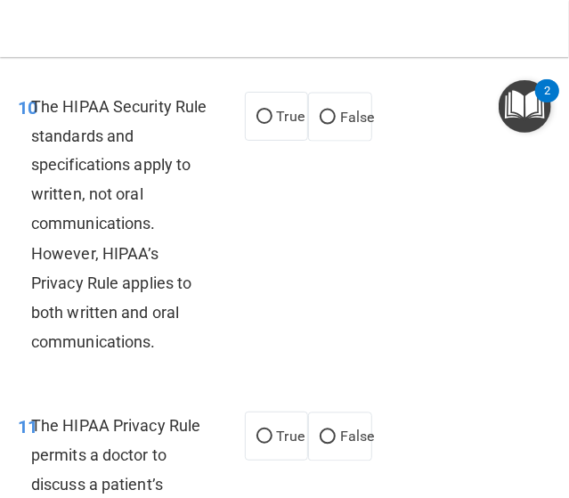
scroll to position [2495, 0]
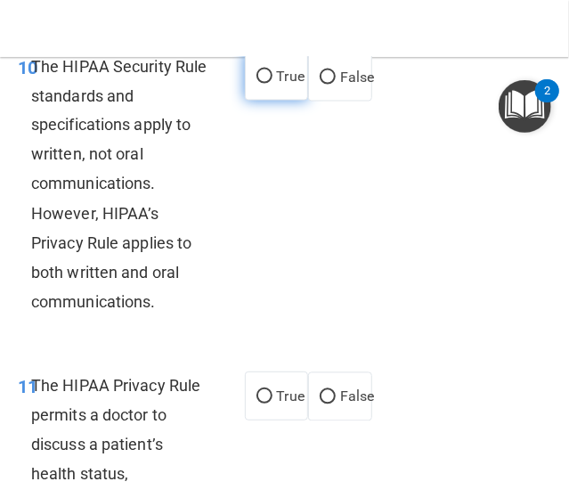
click at [274, 101] on label "True" at bounding box center [277, 76] width 64 height 49
click at [273, 84] on input "True" at bounding box center [265, 76] width 16 height 13
radio input "true"
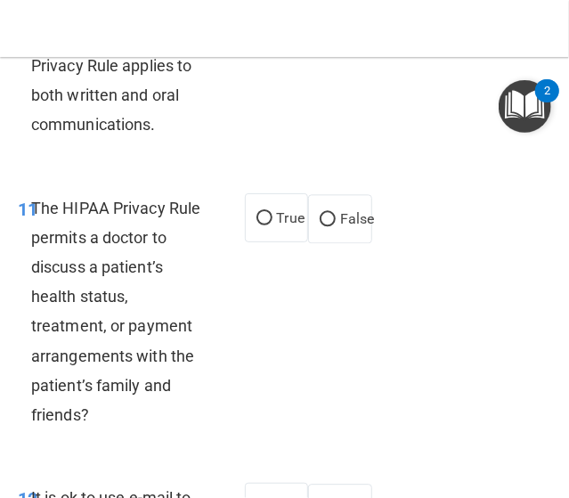
scroll to position [2763, 0]
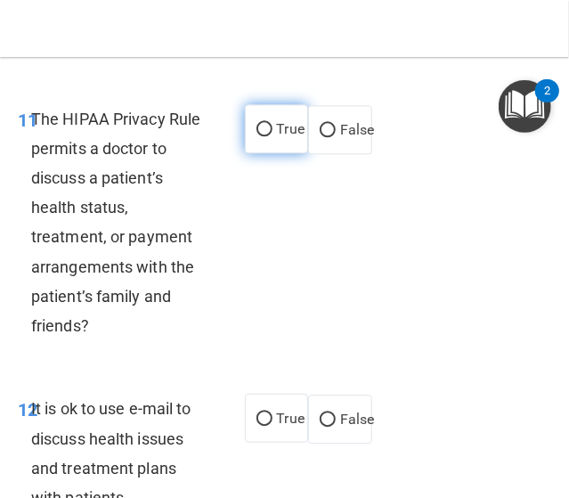
click at [279, 153] on label "True" at bounding box center [277, 128] width 64 height 49
click at [273, 136] on input "True" at bounding box center [265, 129] width 16 height 13
radio input "true"
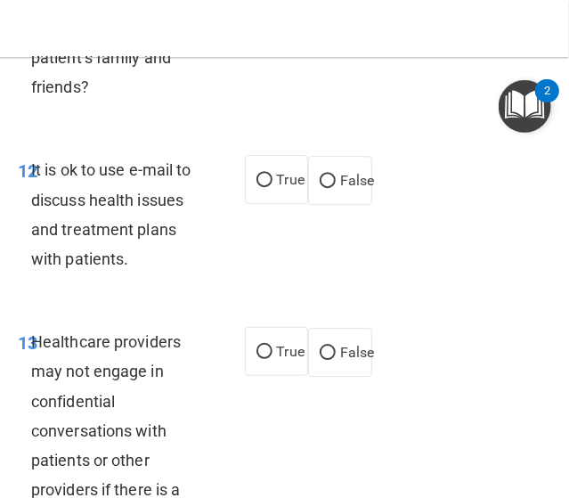
scroll to position [3030, 0]
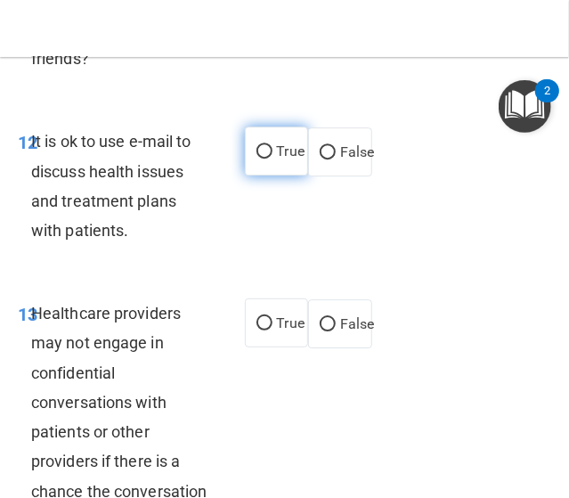
click at [282, 160] on span "True" at bounding box center [291, 151] width 28 height 17
click at [273, 159] on input "True" at bounding box center [265, 151] width 16 height 13
radio input "true"
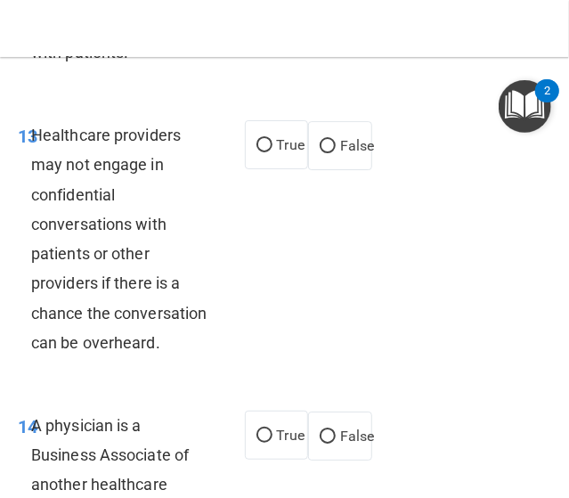
scroll to position [3297, 0]
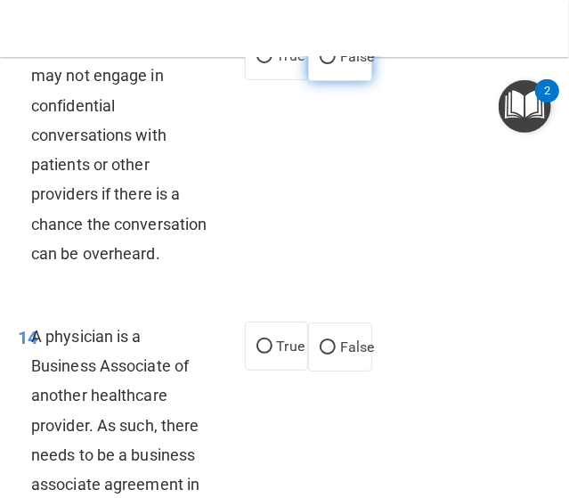
click at [340, 65] on span "False" at bounding box center [357, 56] width 35 height 17
click at [336, 64] on input "False" at bounding box center [328, 57] width 16 height 13
radio input "true"
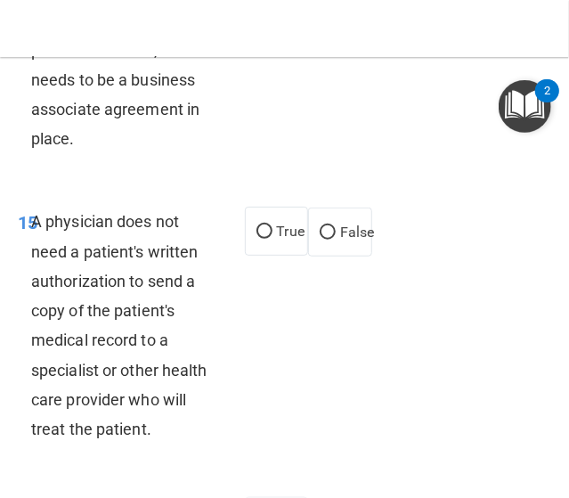
scroll to position [3743, 0]
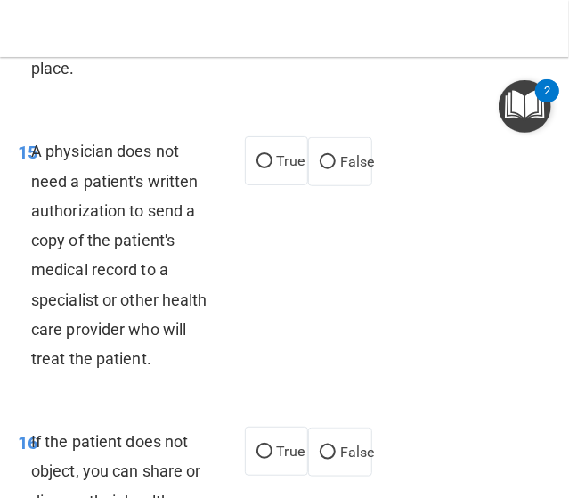
radio input "true"
click at [257, 168] on input "True" at bounding box center [265, 161] width 16 height 13
radio input "true"
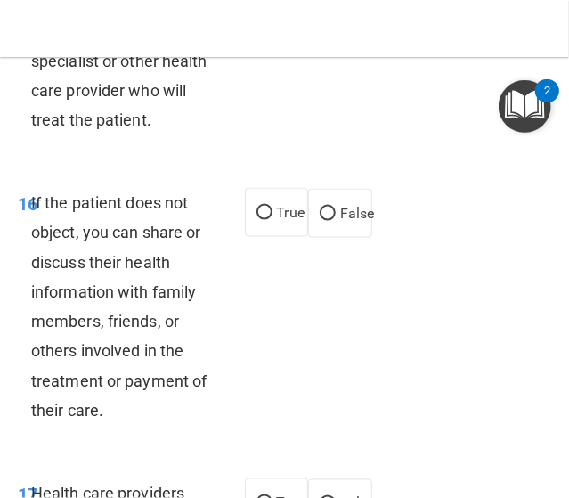
scroll to position [4010, 0]
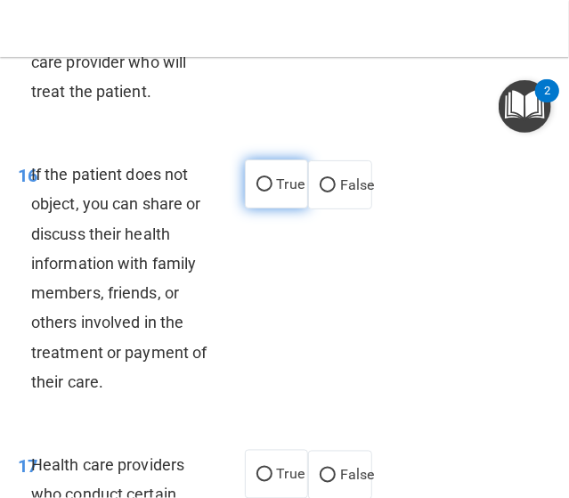
click at [280, 192] on span "True" at bounding box center [291, 184] width 28 height 17
click at [273, 192] on input "True" at bounding box center [265, 184] width 16 height 13
radio input "true"
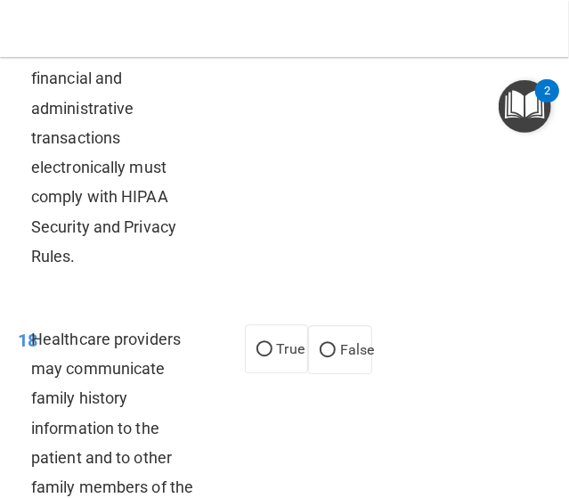
scroll to position [4545, 0]
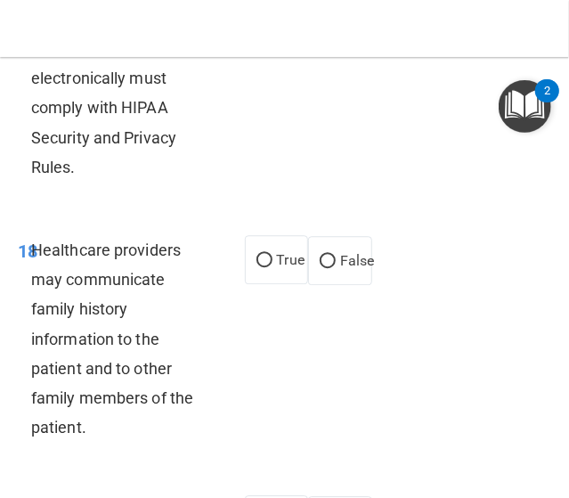
radio input "true"
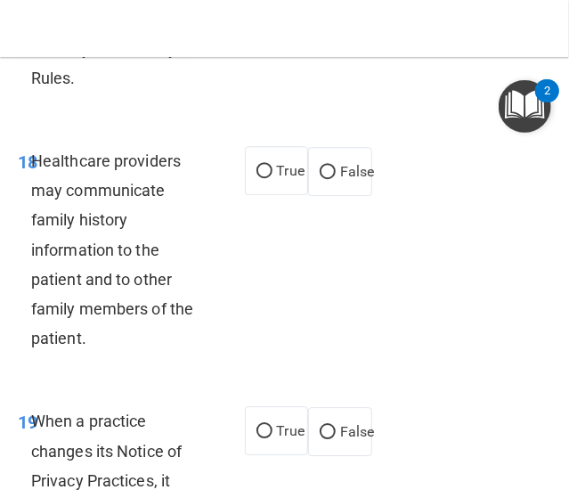
scroll to position [4723, 0]
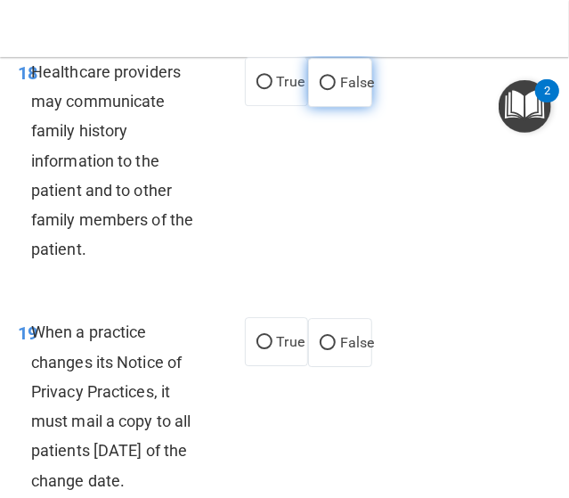
click at [351, 107] on label "False" at bounding box center [340, 82] width 64 height 49
click at [336, 90] on input "False" at bounding box center [328, 83] width 16 height 13
radio input "true"
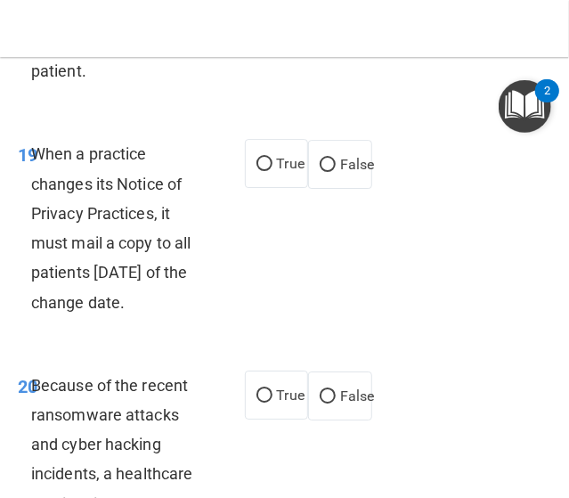
scroll to position [4991, 0]
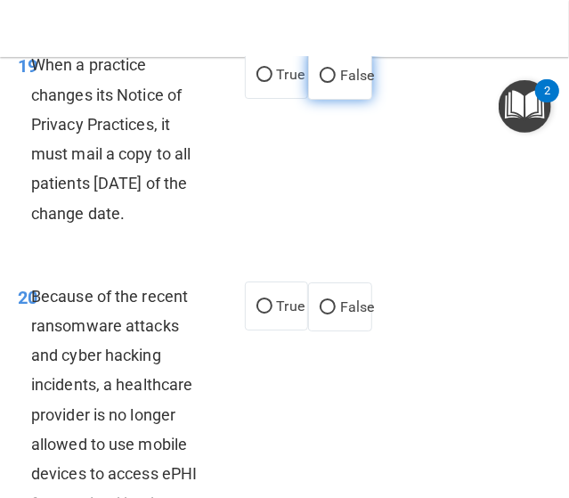
click at [323, 100] on label "False" at bounding box center [340, 75] width 64 height 49
click at [323, 83] on input "False" at bounding box center [328, 76] width 16 height 13
radio input "true"
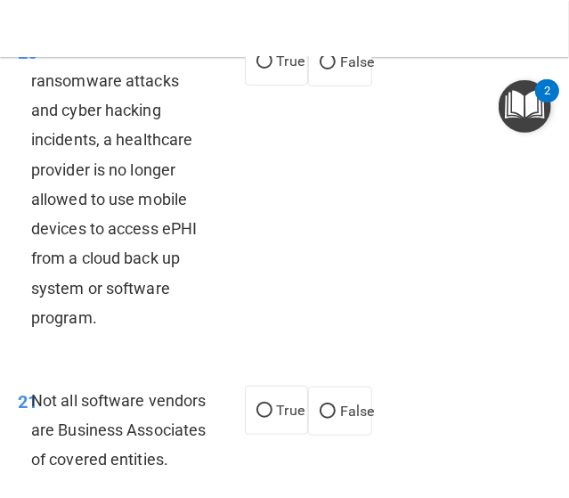
scroll to position [5258, 0]
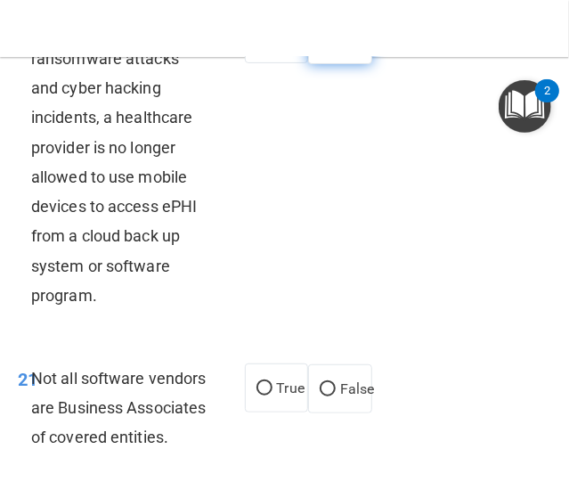
click at [329, 64] on label "False" at bounding box center [340, 39] width 64 height 49
click at [329, 47] on input "False" at bounding box center [328, 40] width 16 height 13
radio input "true"
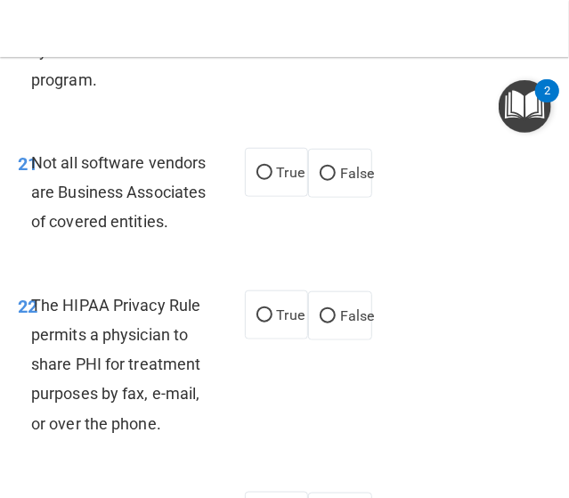
scroll to position [5525, 0]
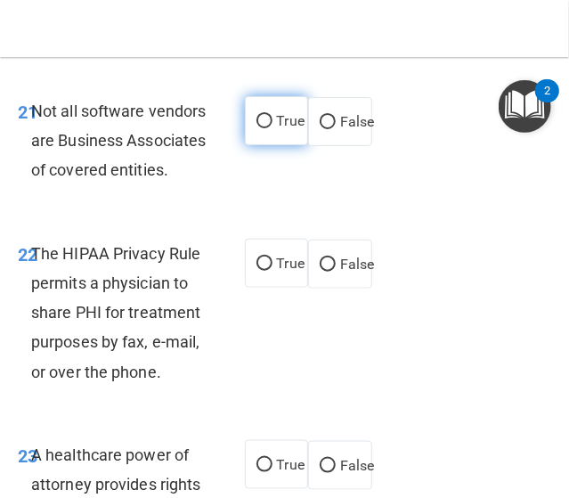
click at [277, 129] on span "True" at bounding box center [291, 120] width 28 height 17
click at [273, 128] on input "True" at bounding box center [265, 121] width 16 height 13
radio input "true"
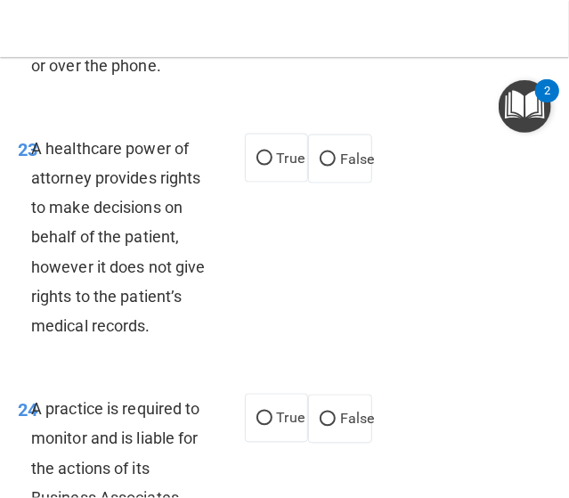
scroll to position [5793, 0]
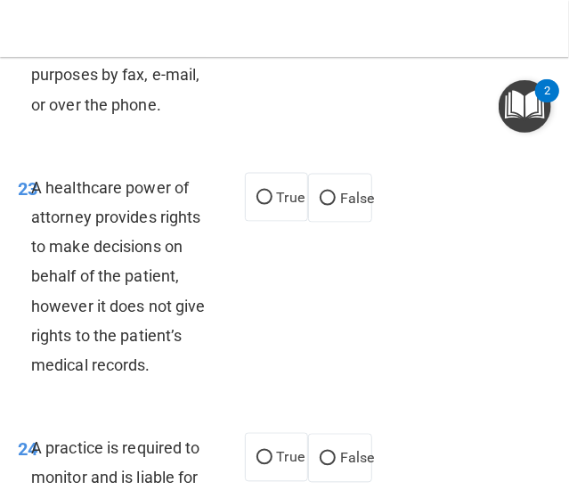
radio input "true"
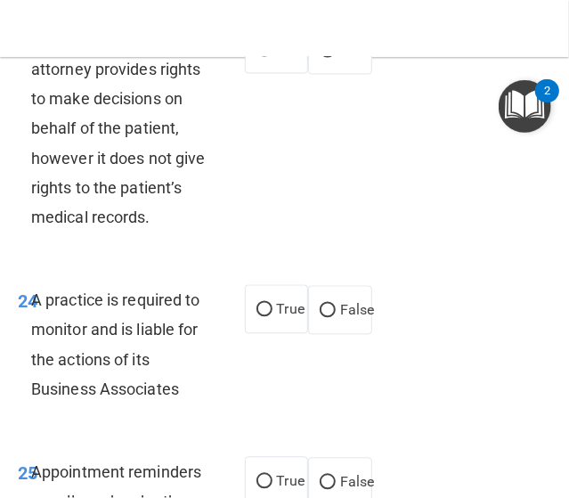
scroll to position [5971, 0]
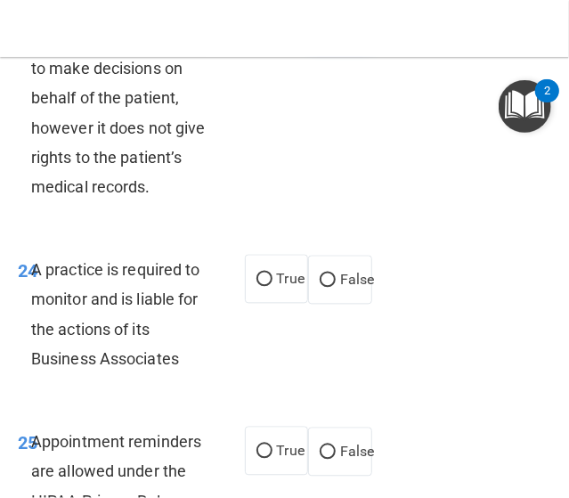
click at [326, 28] on input "False" at bounding box center [328, 20] width 16 height 13
radio input "true"
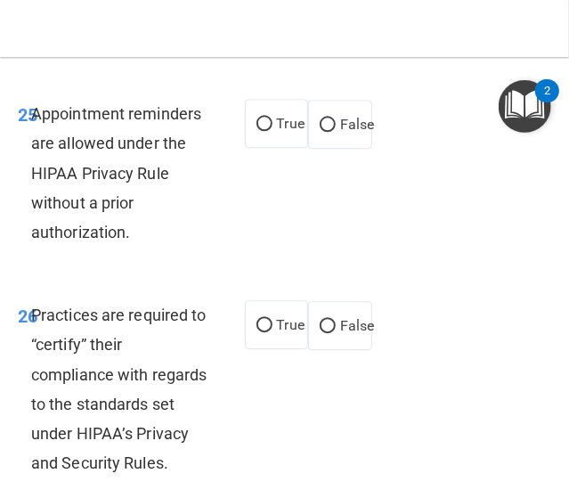
scroll to position [6327, 0]
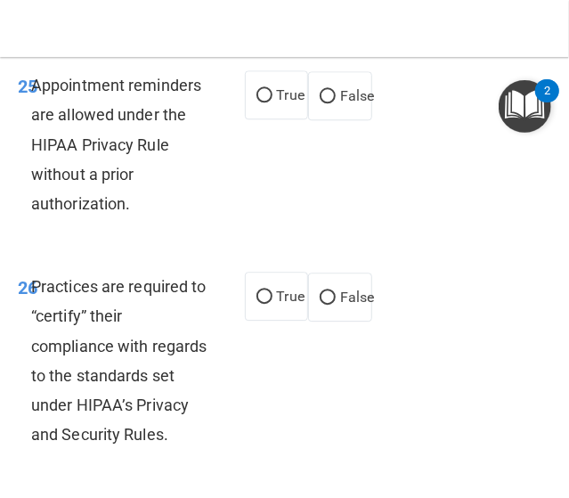
radio input "true"
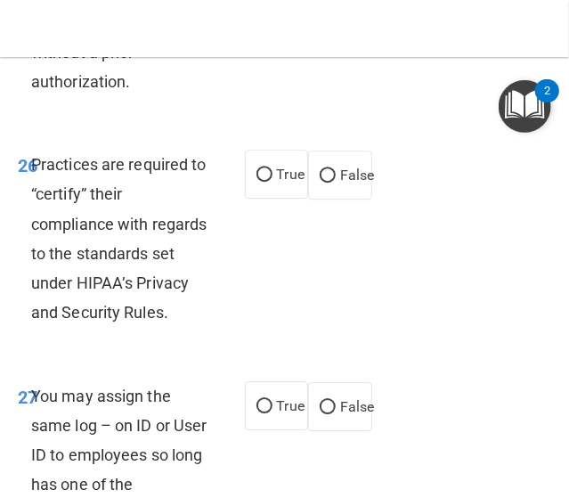
scroll to position [6506, 0]
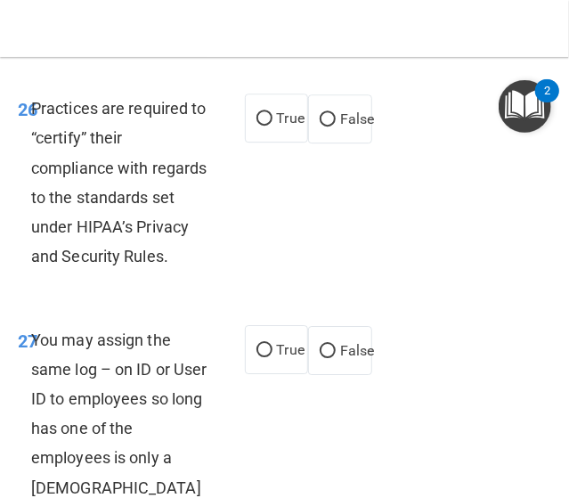
radio input "true"
click at [336, 143] on label "False" at bounding box center [340, 118] width 64 height 49
click at [336, 127] on input "False" at bounding box center [328, 119] width 16 height 13
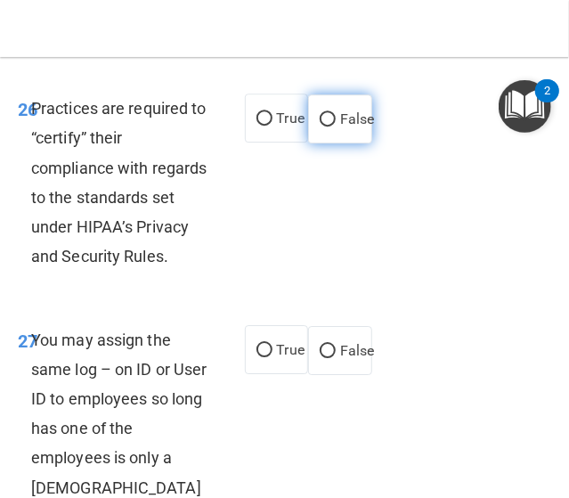
radio input "true"
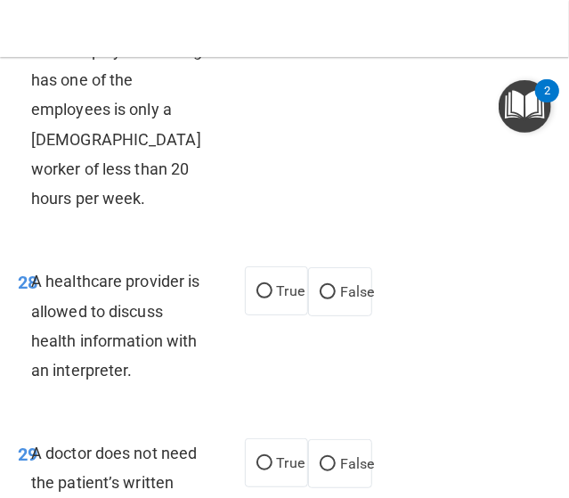
scroll to position [6862, 0]
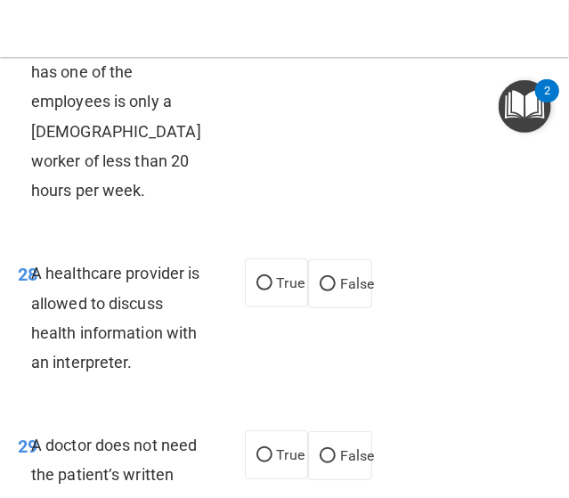
radio input "true"
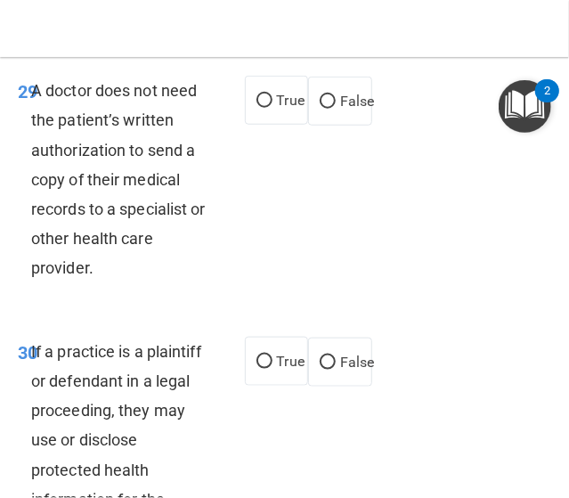
scroll to position [7218, 0]
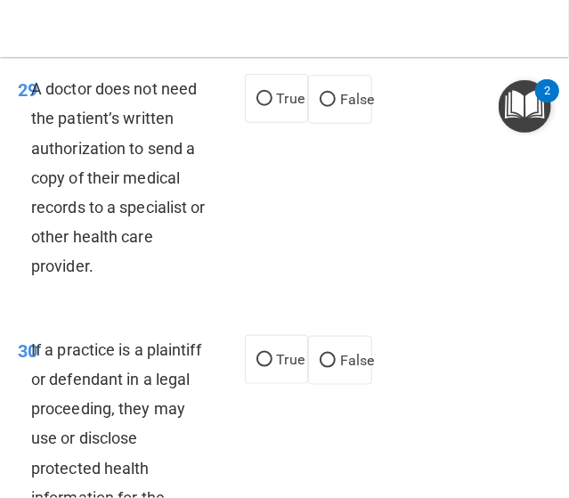
radio input "true"
click at [286, 107] on span "True" at bounding box center [291, 98] width 28 height 17
click at [273, 106] on input "True" at bounding box center [265, 99] width 16 height 13
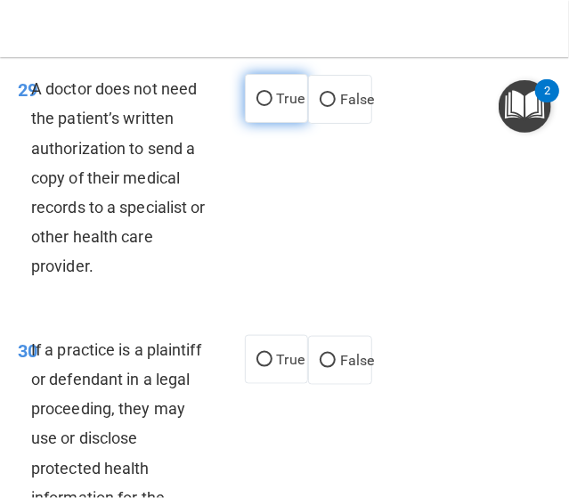
radio input "true"
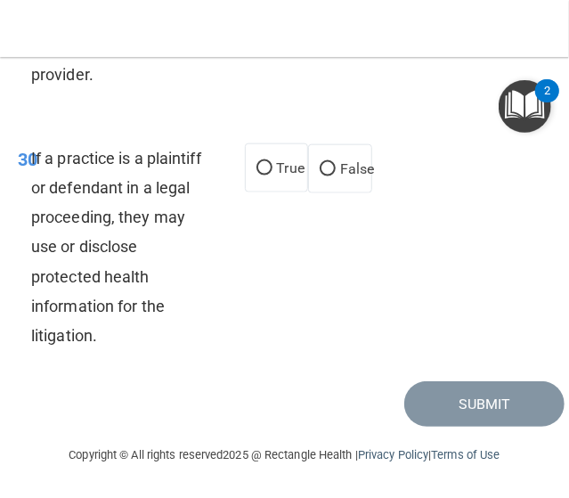
scroll to position [7664, 0]
click at [279, 192] on label "True" at bounding box center [277, 167] width 64 height 49
click at [273, 176] on input "True" at bounding box center [265, 168] width 16 height 13
radio input "true"
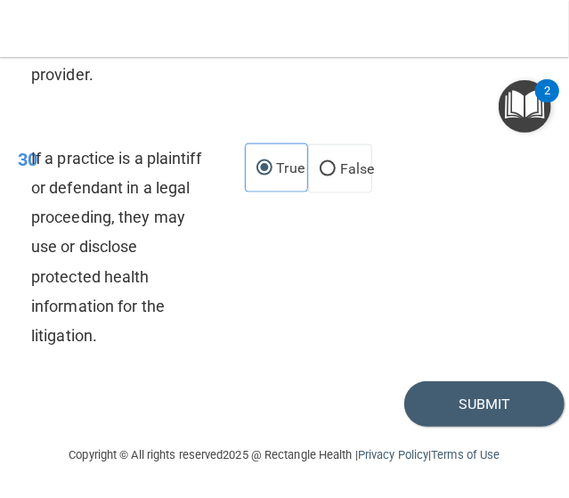
scroll to position [7705, 0]
click at [460, 404] on button "Submit" at bounding box center [485, 403] width 160 height 45
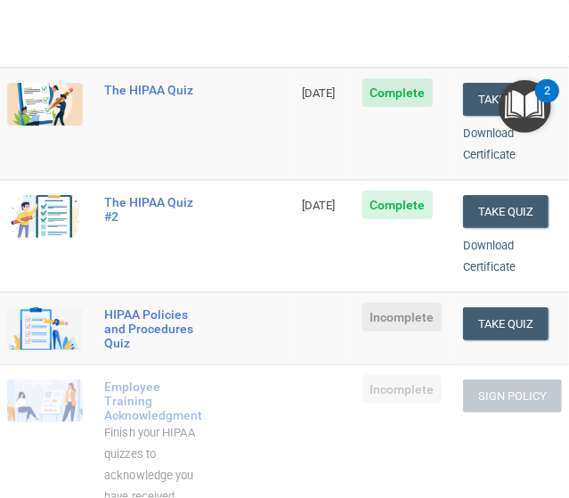
scroll to position [356, 0]
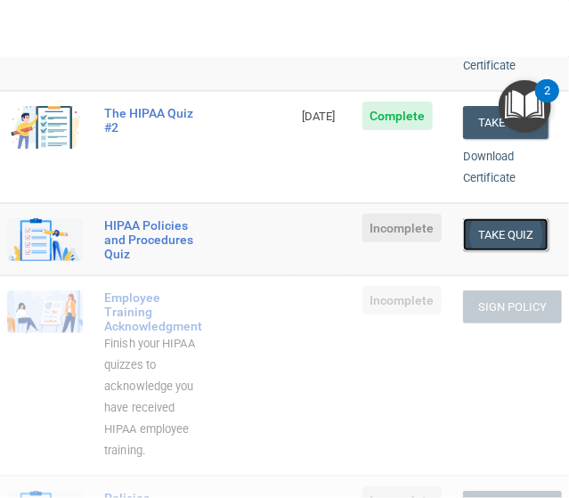
click at [492, 218] on button "Take Quiz" at bounding box center [506, 234] width 86 height 33
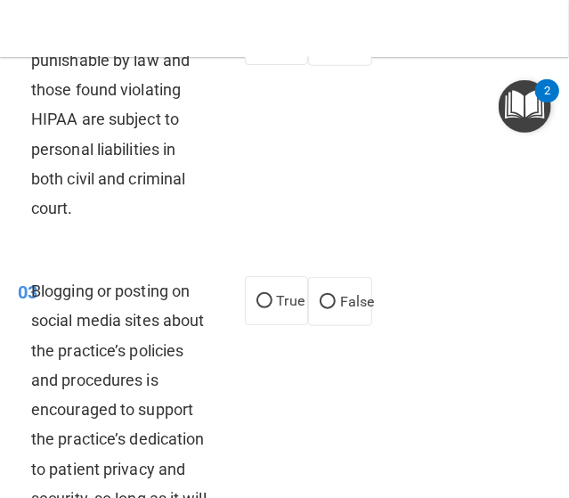
click at [305, 226] on div "02 HIPAA violations are punishable by law and those found violating HIPAA are s…" at bounding box center [284, 124] width 561 height 261
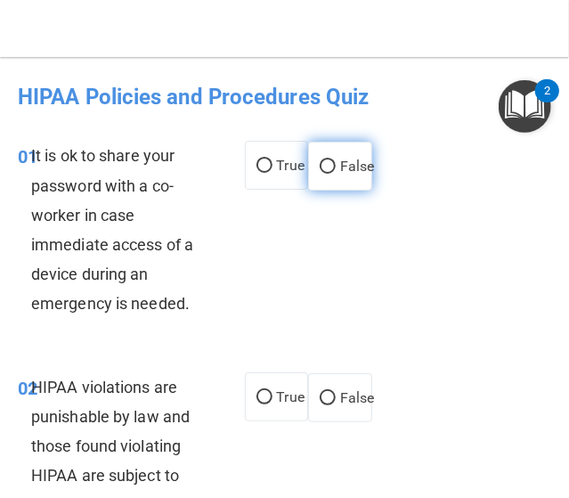
click at [324, 162] on input "False" at bounding box center [328, 166] width 16 height 13
radio input "true"
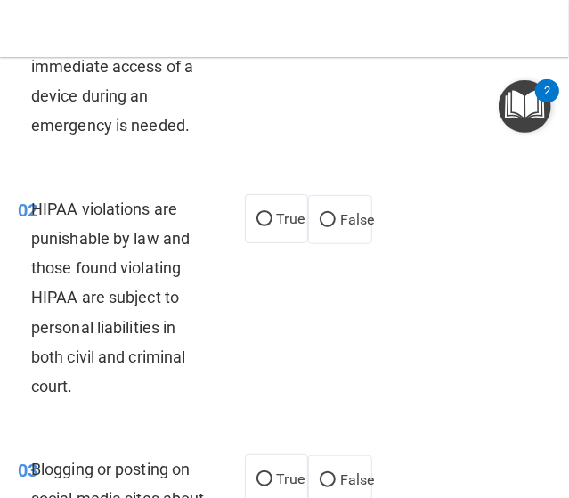
scroll to position [267, 0]
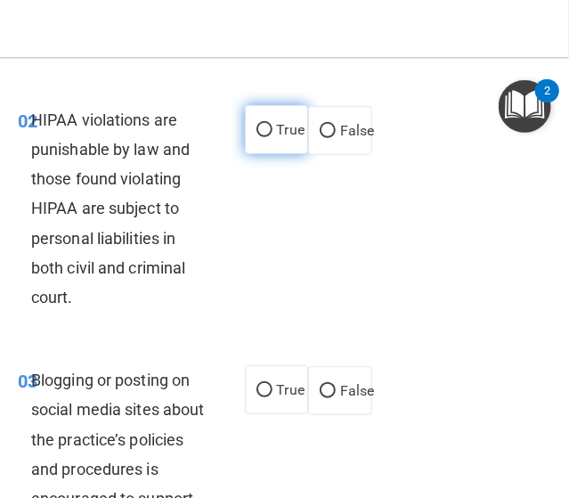
click at [251, 144] on label "True" at bounding box center [277, 129] width 64 height 49
click at [257, 137] on input "True" at bounding box center [265, 130] width 16 height 13
radio input "true"
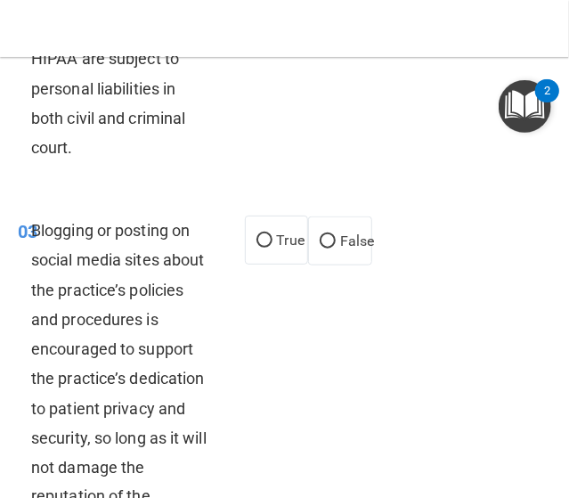
scroll to position [446, 0]
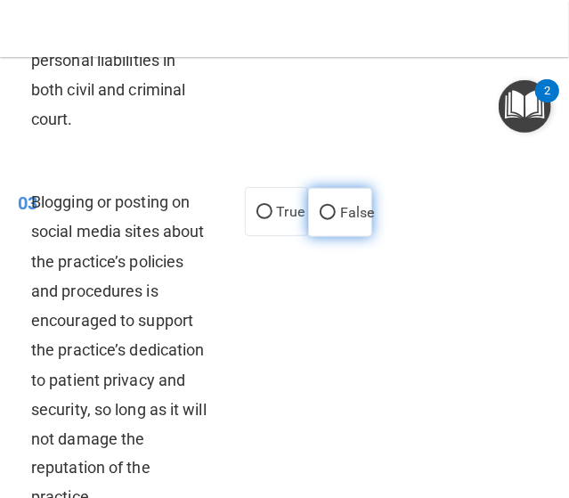
click at [320, 217] on input "False" at bounding box center [328, 213] width 16 height 13
radio input "true"
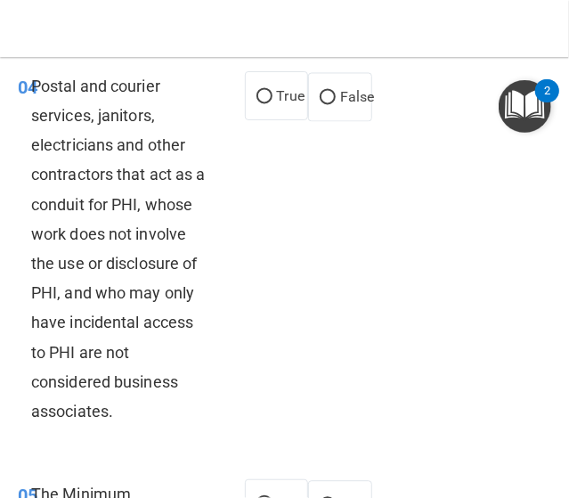
scroll to position [980, 0]
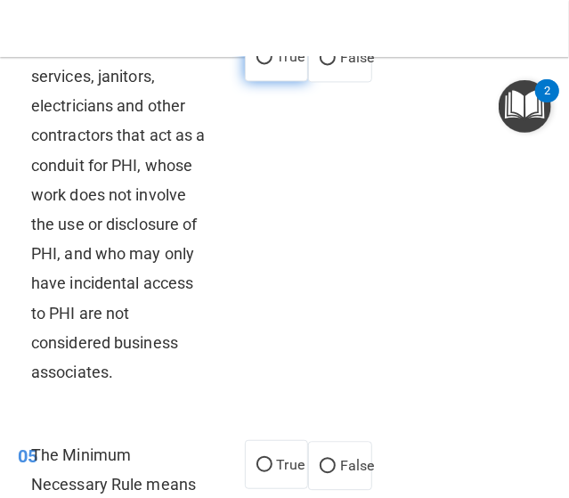
click at [280, 65] on span "True" at bounding box center [291, 56] width 28 height 17
click at [273, 64] on input "True" at bounding box center [265, 57] width 16 height 13
radio input "true"
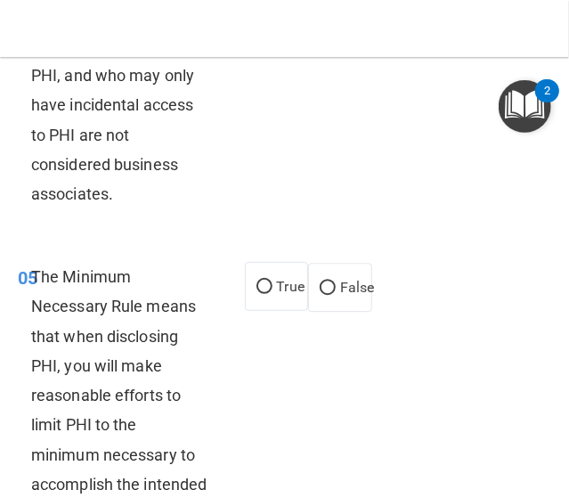
scroll to position [1248, 0]
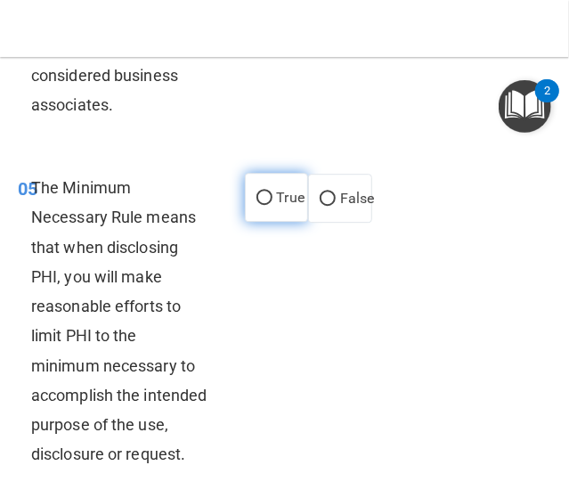
click at [285, 206] on span "True" at bounding box center [291, 197] width 28 height 17
click at [273, 205] on input "True" at bounding box center [265, 198] width 16 height 13
radio input "true"
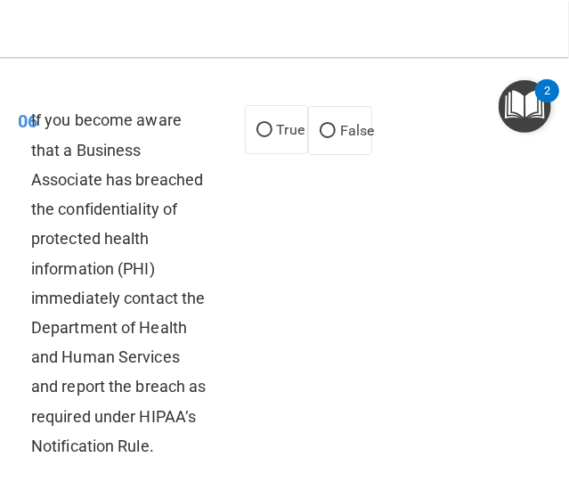
scroll to position [1693, 0]
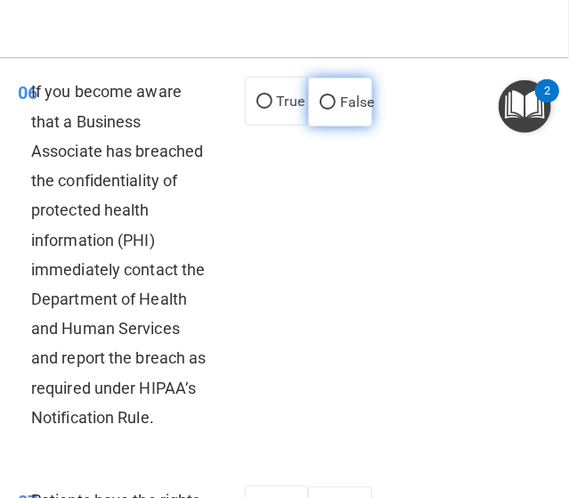
click at [347, 127] on label "False" at bounding box center [340, 102] width 64 height 49
click at [336, 110] on input "False" at bounding box center [328, 102] width 16 height 13
radio input "true"
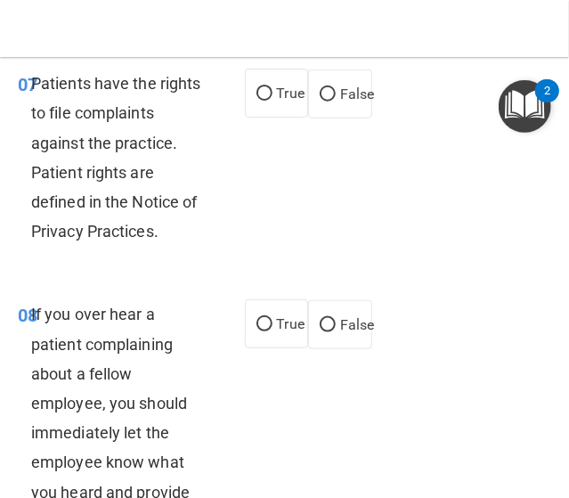
scroll to position [2139, 0]
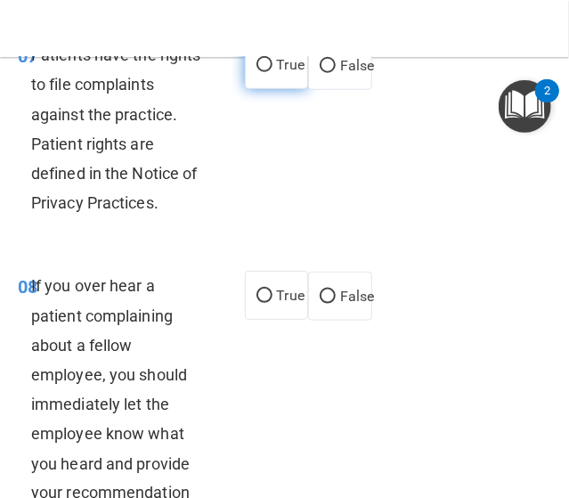
click at [262, 72] on input "True" at bounding box center [265, 65] width 16 height 13
radio input "true"
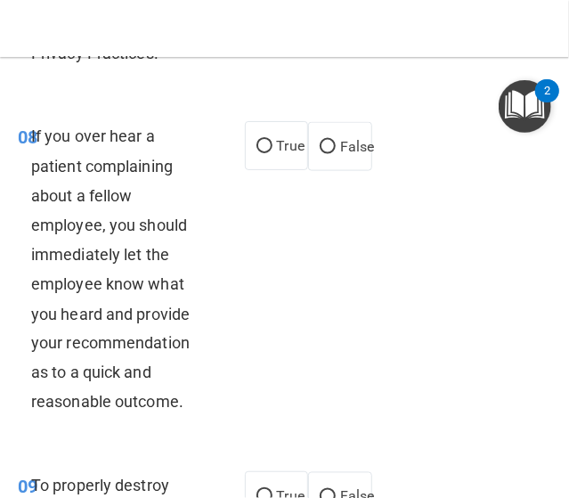
scroll to position [2317, 0]
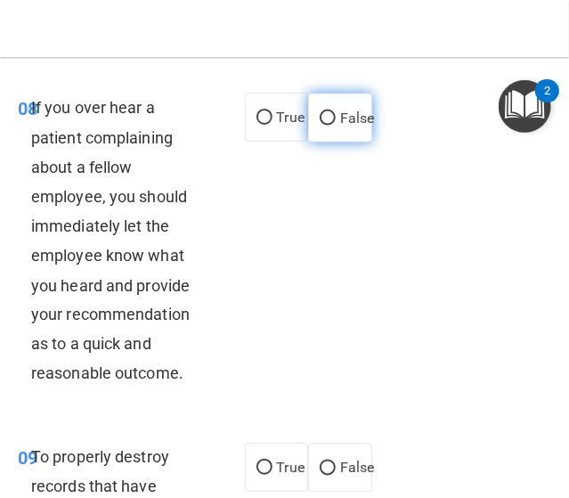
click at [321, 143] on label "False" at bounding box center [340, 118] width 64 height 49
click at [321, 126] on input "False" at bounding box center [328, 118] width 16 height 13
radio input "true"
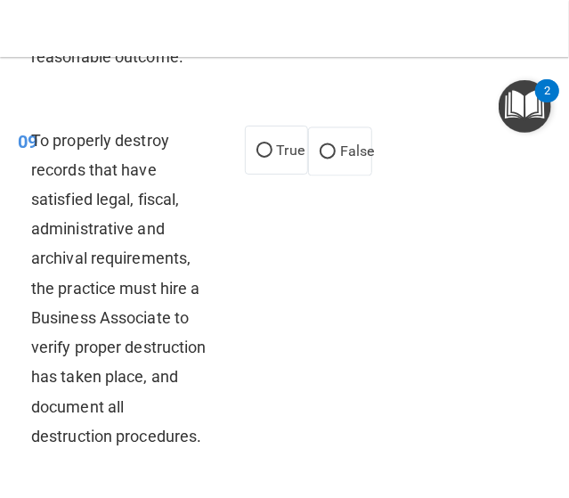
scroll to position [2674, 0]
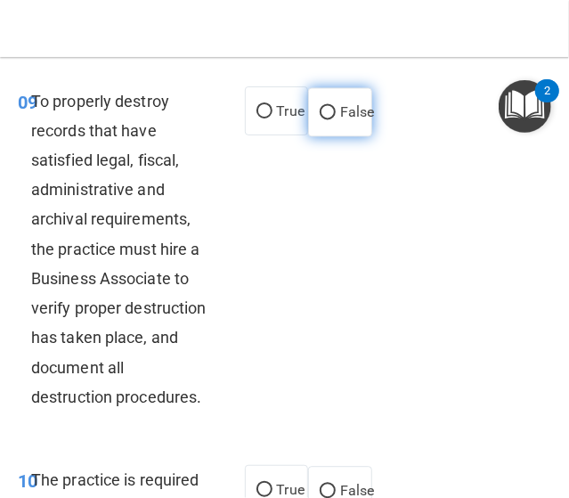
click at [340, 120] on span "False" at bounding box center [357, 111] width 35 height 17
click at [336, 119] on input "False" at bounding box center [328, 112] width 16 height 13
radio input "true"
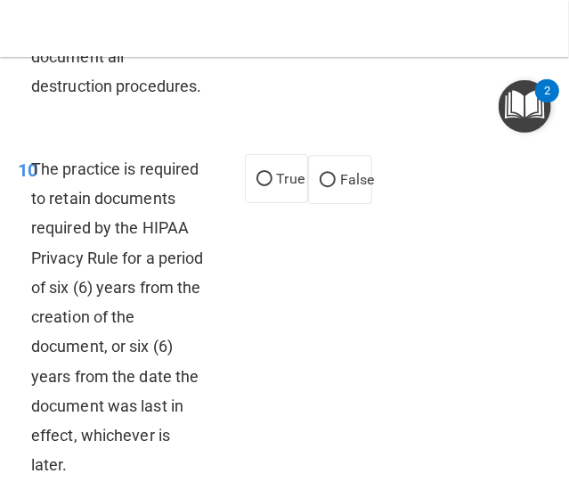
scroll to position [3030, 0]
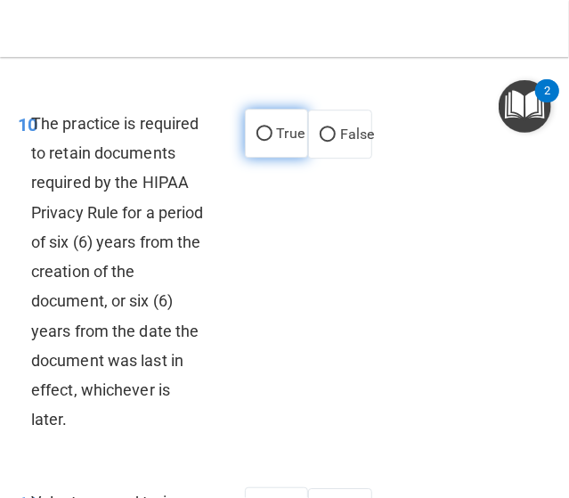
click at [277, 142] on span "True" at bounding box center [291, 133] width 28 height 17
click at [269, 141] on input "True" at bounding box center [265, 133] width 16 height 13
radio input "true"
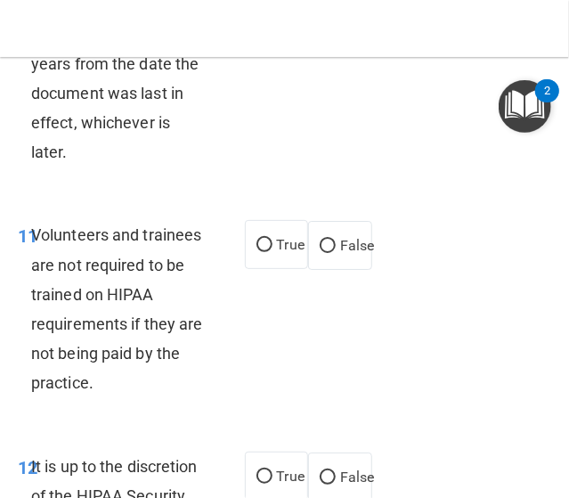
scroll to position [3386, 0]
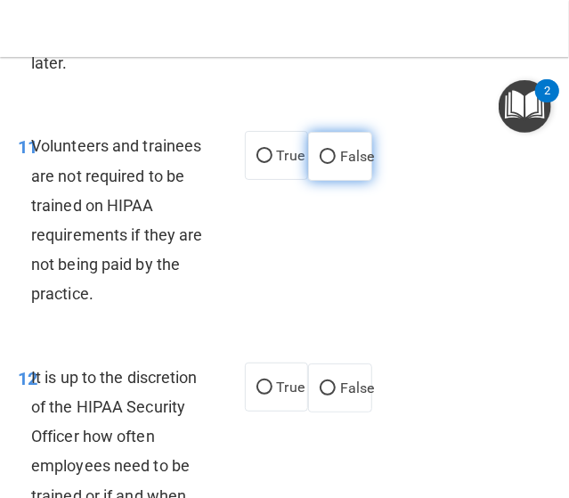
click at [330, 181] on label "False" at bounding box center [340, 156] width 64 height 49
click at [330, 164] on input "False" at bounding box center [328, 157] width 16 height 13
radio input "true"
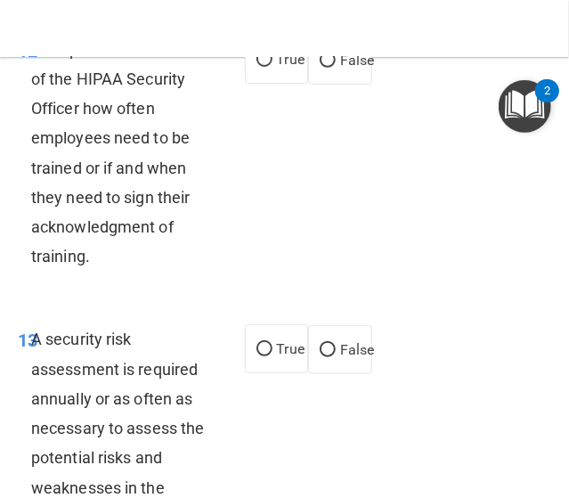
scroll to position [3743, 0]
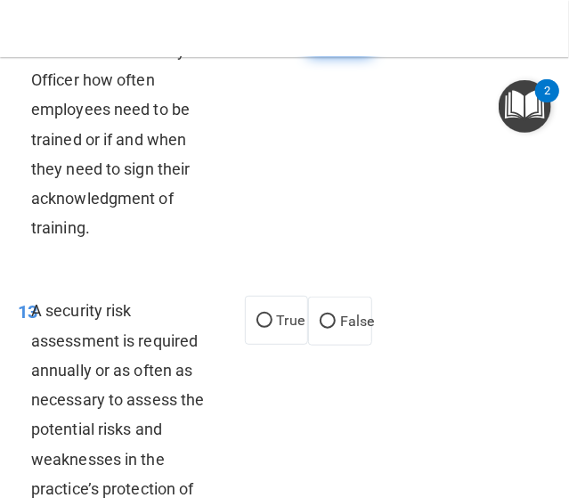
click at [364, 40] on span "False" at bounding box center [357, 31] width 35 height 17
click at [336, 39] on input "False" at bounding box center [328, 32] width 16 height 13
radio input "true"
click at [282, 329] on span "True" at bounding box center [291, 320] width 28 height 17
click at [273, 328] on input "True" at bounding box center [265, 321] width 16 height 13
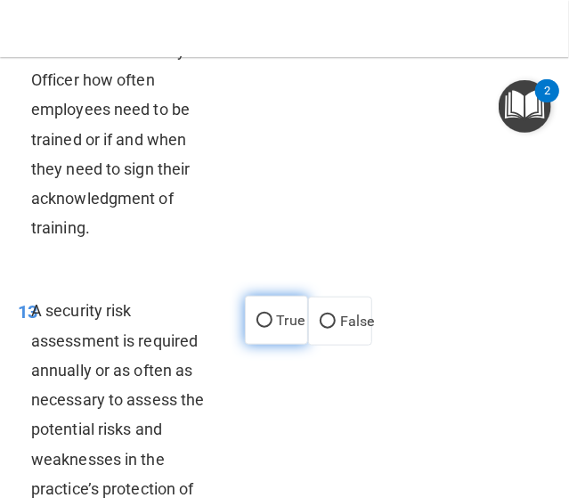
radio input "true"
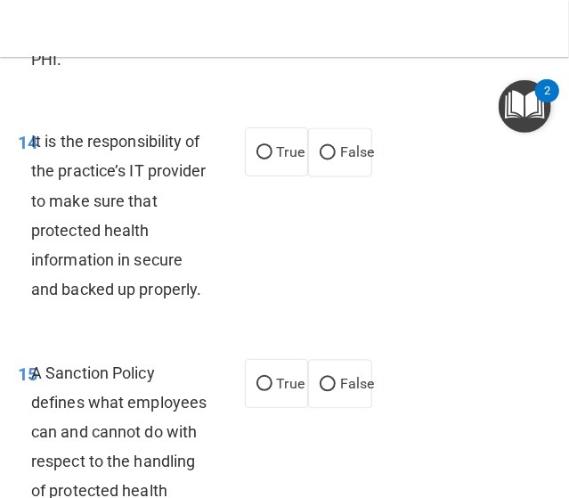
scroll to position [4278, 0]
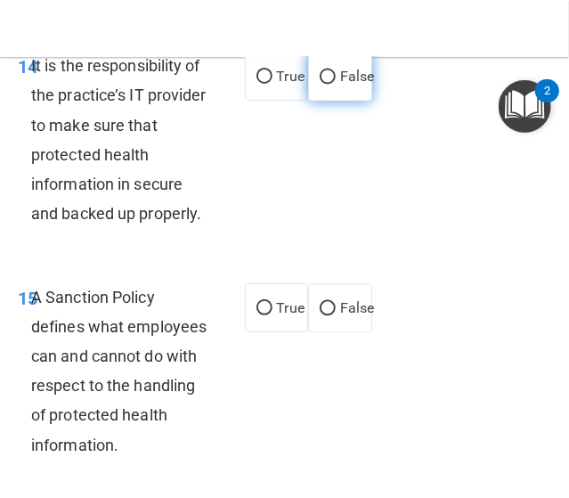
click at [326, 85] on input "False" at bounding box center [328, 77] width 16 height 13
radio input "true"
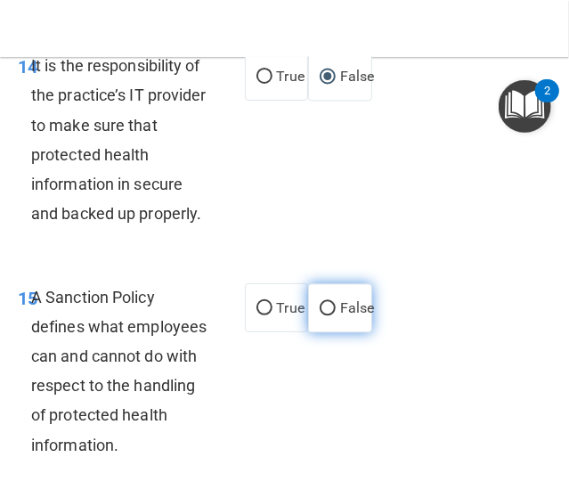
click at [340, 317] on span "False" at bounding box center [357, 308] width 35 height 17
click at [336, 316] on input "False" at bounding box center [328, 309] width 16 height 13
radio input "true"
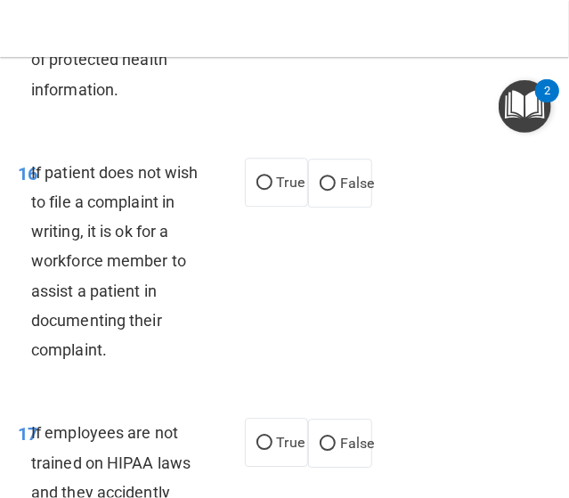
scroll to position [4723, 0]
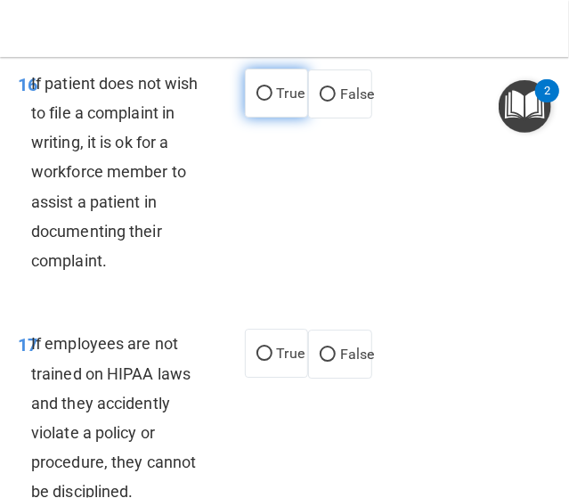
click at [274, 118] on label "True" at bounding box center [277, 93] width 64 height 49
click at [273, 101] on input "True" at bounding box center [265, 93] width 16 height 13
radio input "true"
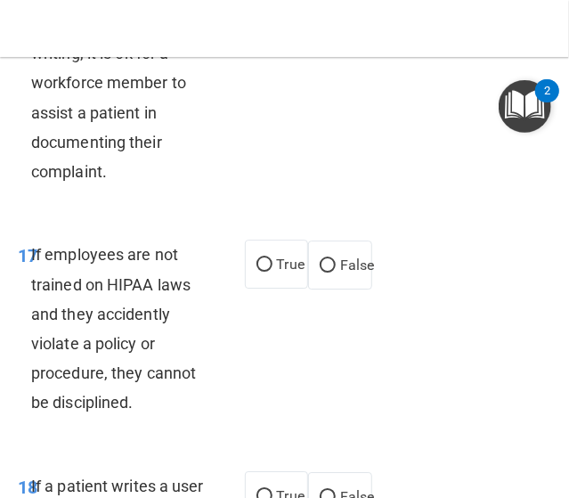
scroll to position [4901, 0]
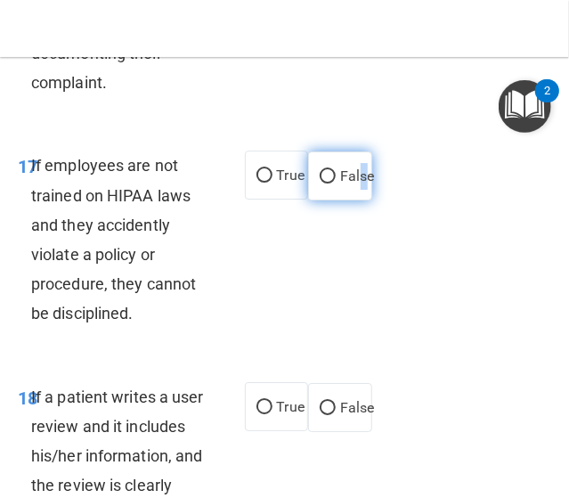
click at [356, 184] on span "False" at bounding box center [357, 176] width 35 height 17
click at [340, 184] on span "False" at bounding box center [357, 176] width 35 height 17
click at [332, 184] on input "False" at bounding box center [328, 176] width 16 height 13
radio input "true"
click at [340, 184] on span "False" at bounding box center [357, 176] width 35 height 17
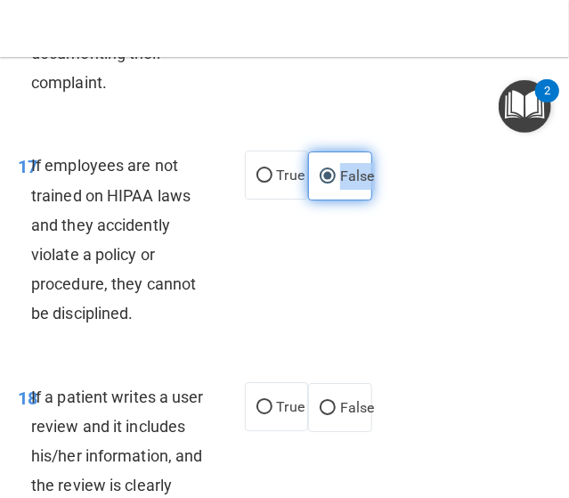
click at [332, 184] on input "False" at bounding box center [328, 176] width 16 height 13
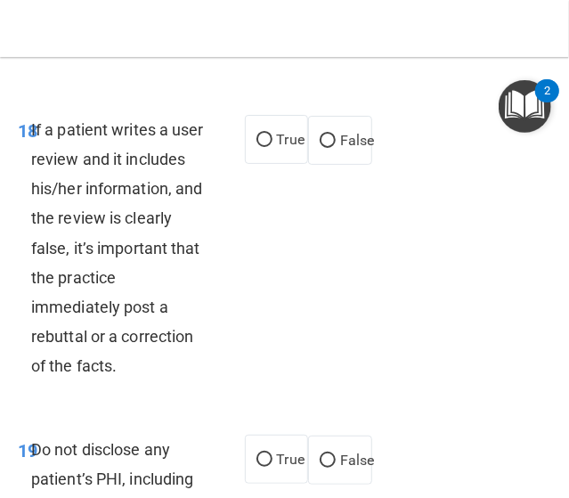
scroll to position [5258, 0]
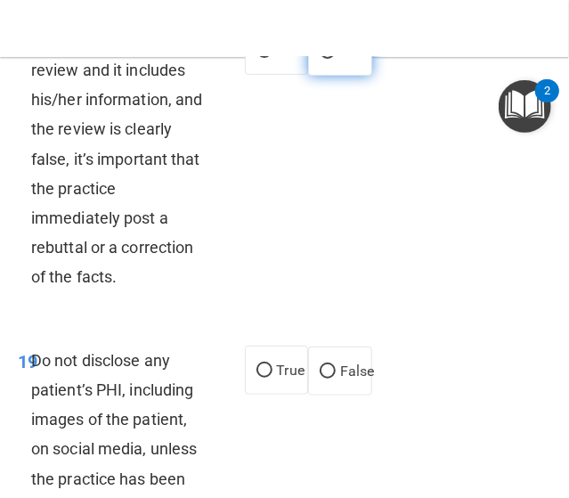
click at [340, 60] on span "False" at bounding box center [357, 51] width 35 height 17
click at [336, 59] on input "False" at bounding box center [328, 51] width 16 height 13
radio input "true"
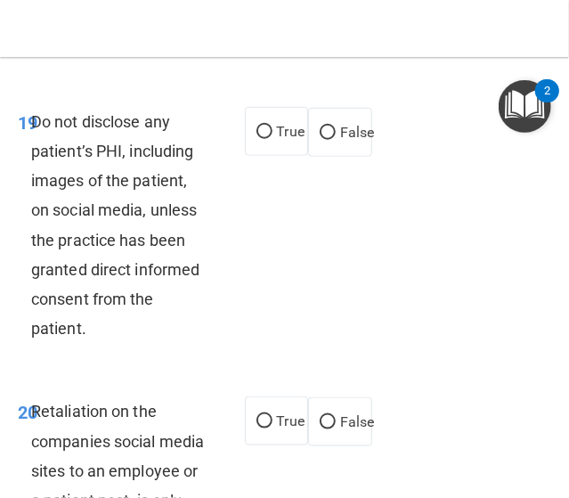
scroll to position [5525, 0]
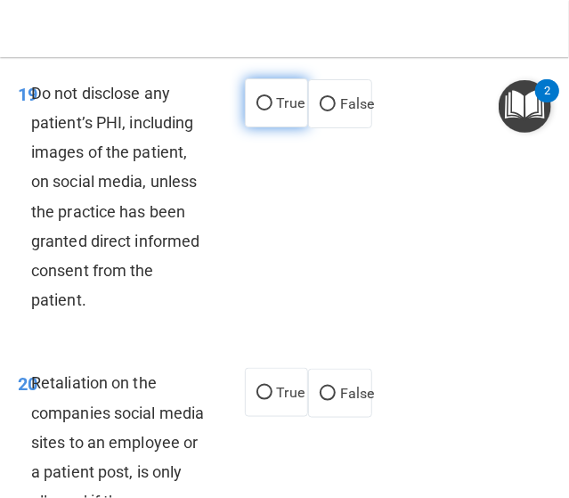
click at [264, 111] on input "True" at bounding box center [265, 103] width 16 height 13
radio input "true"
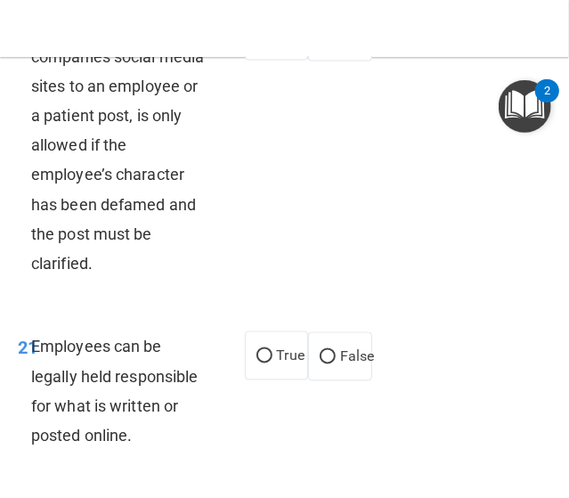
scroll to position [5971, 0]
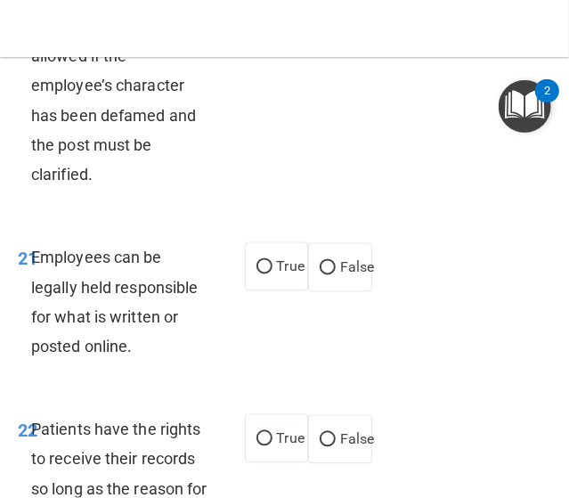
radio input "true"
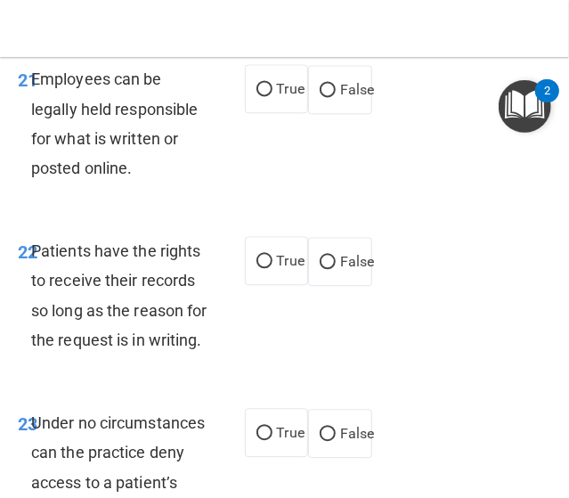
scroll to position [6238, 0]
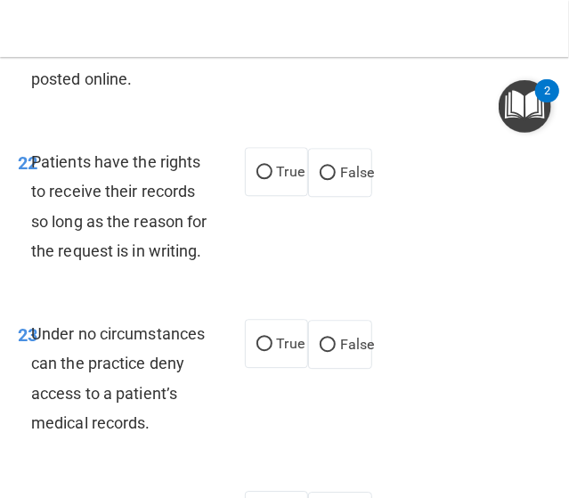
click at [258, 121] on div "21 Employees can be legally held responsible for what is written or posted onli…" at bounding box center [284, 39] width 561 height 172
click at [263, 7] on input "True" at bounding box center [265, 0] width 16 height 13
radio input "true"
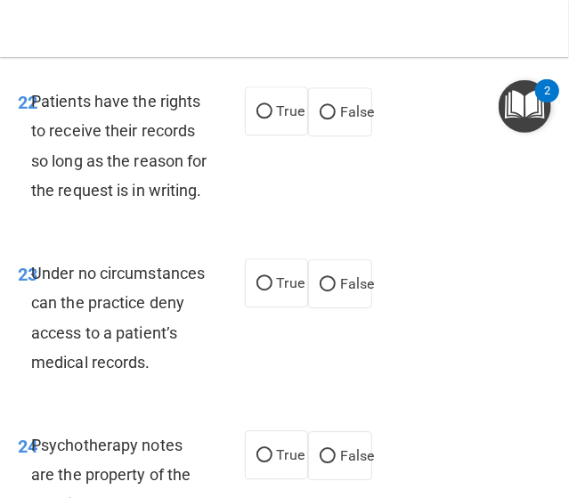
scroll to position [6327, 0]
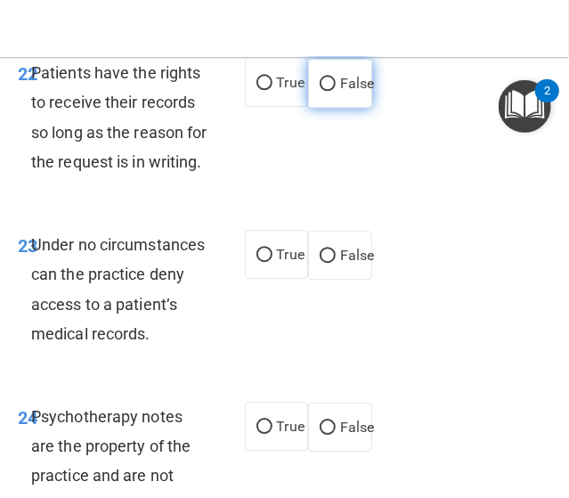
click at [339, 108] on label "False" at bounding box center [340, 83] width 64 height 49
click at [336, 91] on input "False" at bounding box center [328, 84] width 16 height 13
radio input "true"
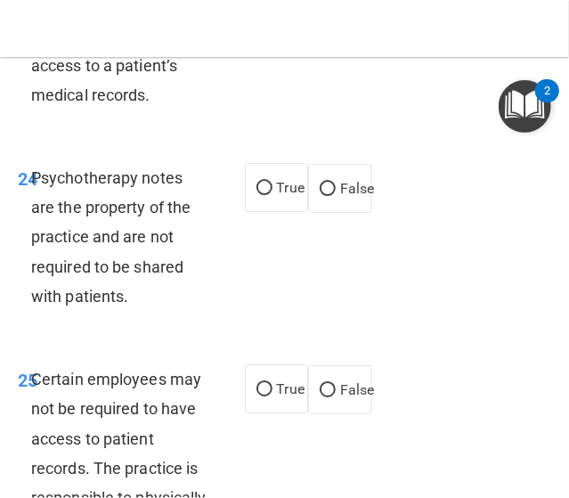
scroll to position [6595, 0]
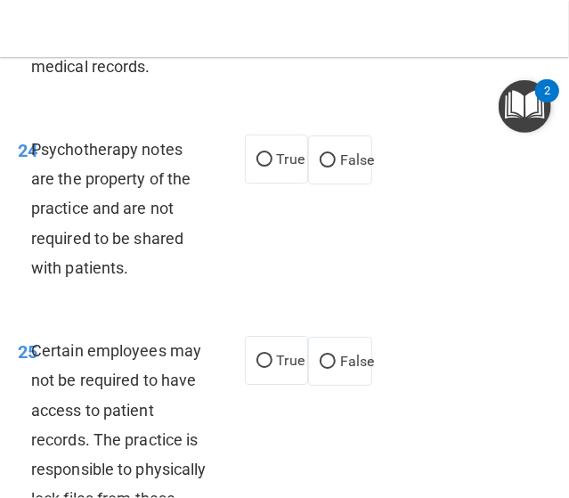
radio input "true"
click at [258, 167] on input "True" at bounding box center [265, 159] width 16 height 13
radio input "true"
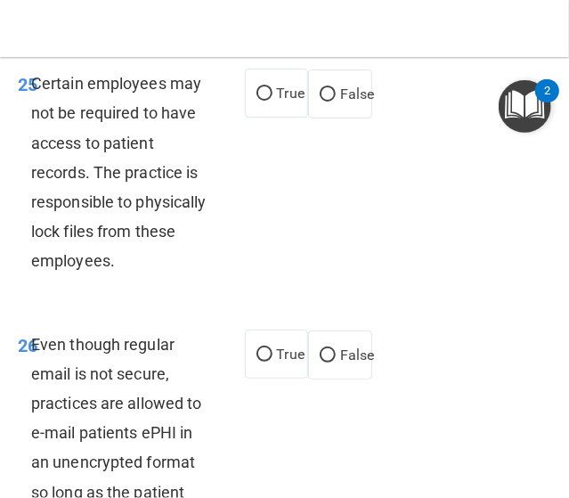
scroll to position [6951, 0]
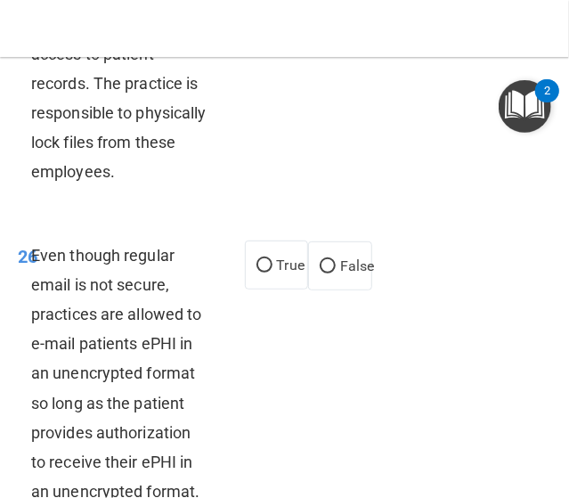
click at [252, 196] on div "25 Certain employees may not be required to have access to patient records. The…" at bounding box center [131, 88] width 281 height 217
click at [264, 12] on input "True" at bounding box center [265, 4] width 16 height 13
radio input "true"
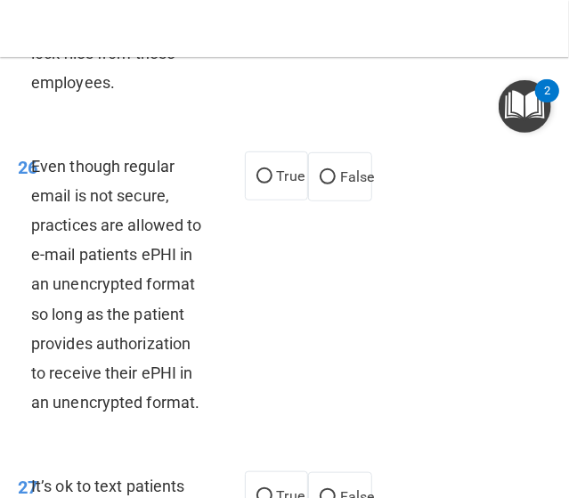
scroll to position [7129, 0]
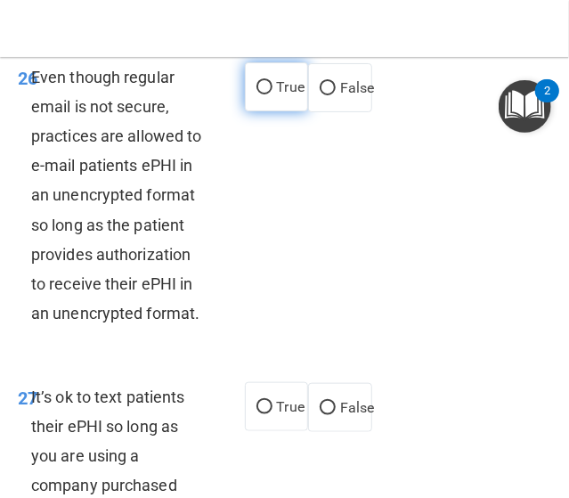
click at [278, 95] on span "True" at bounding box center [291, 86] width 28 height 17
click at [273, 94] on input "True" at bounding box center [265, 87] width 16 height 13
radio input "true"
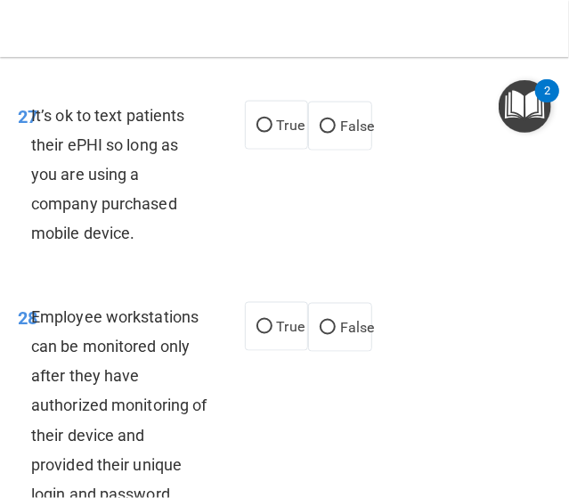
scroll to position [7486, 0]
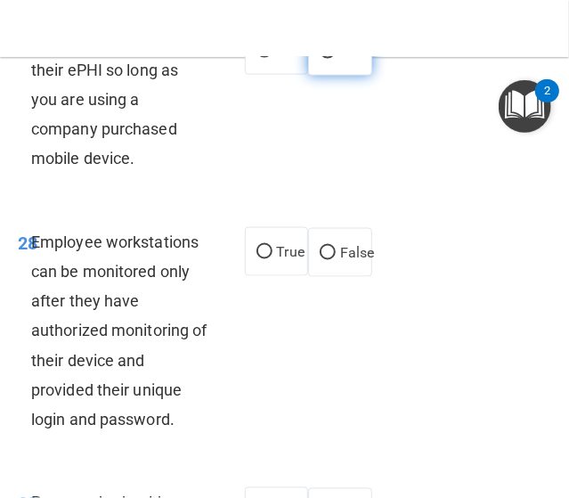
click at [326, 59] on input "False" at bounding box center [328, 51] width 16 height 13
radio input "true"
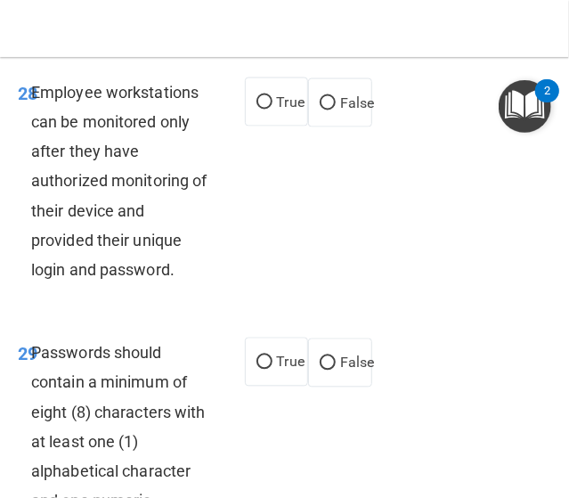
scroll to position [7664, 0]
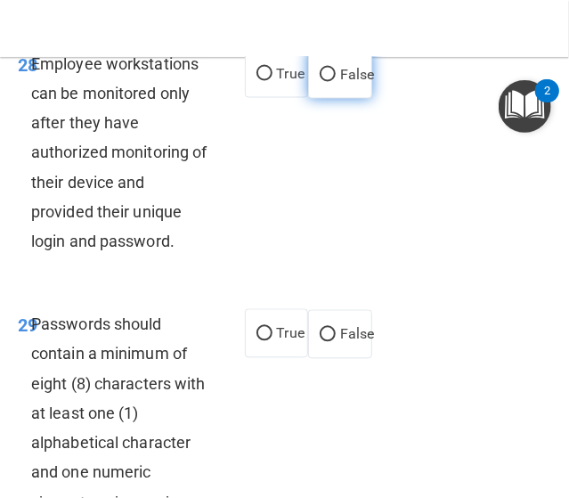
click at [321, 99] on label "False" at bounding box center [340, 74] width 64 height 49
click at [321, 82] on input "False" at bounding box center [328, 75] width 16 height 13
radio input "true"
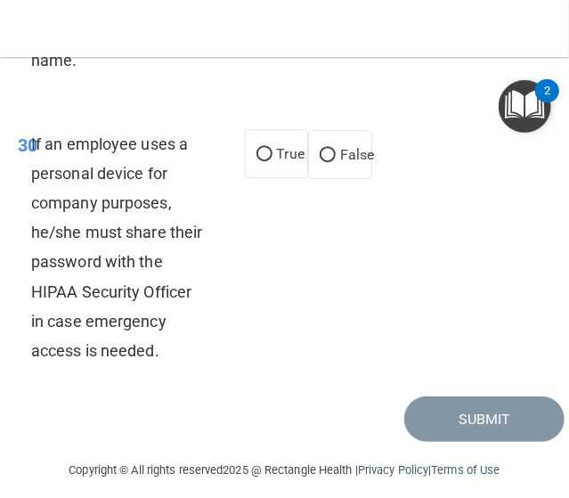
scroll to position [8110, 0]
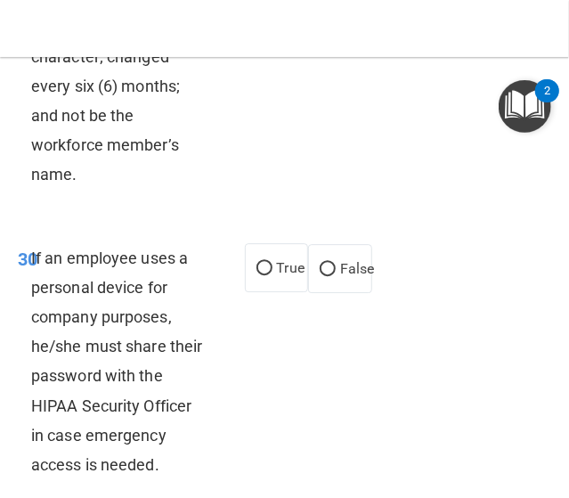
radio input "true"
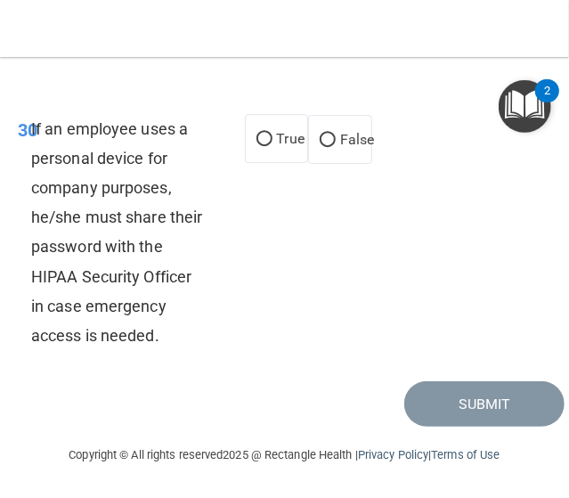
scroll to position [8377, 0]
click at [328, 164] on label "False" at bounding box center [340, 139] width 64 height 49
click at [328, 147] on input "False" at bounding box center [328, 140] width 16 height 13
radio input "true"
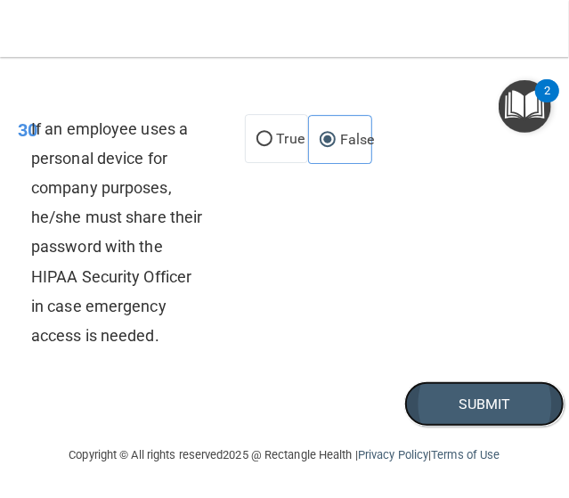
click at [463, 427] on button "Submit" at bounding box center [485, 403] width 160 height 45
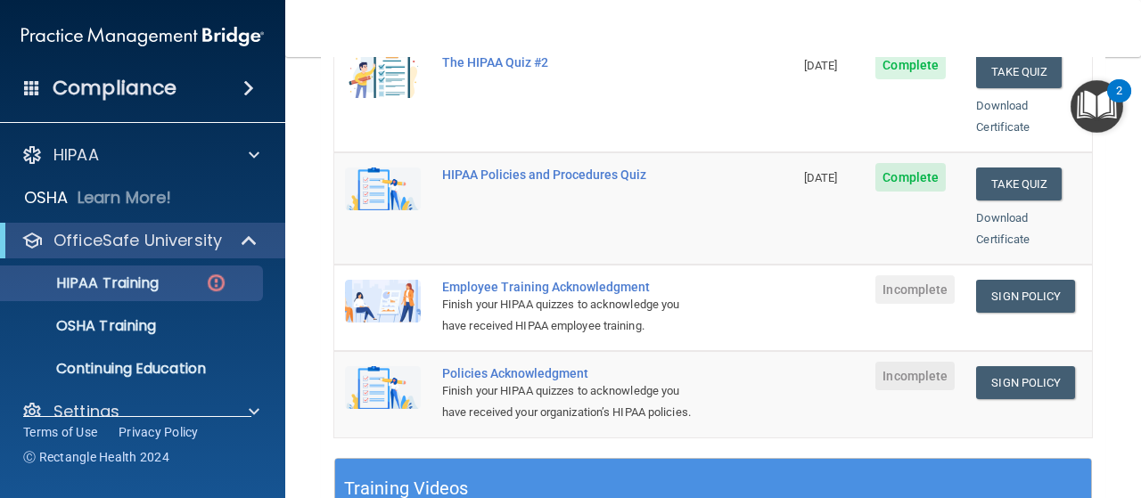
scroll to position [446, 0]
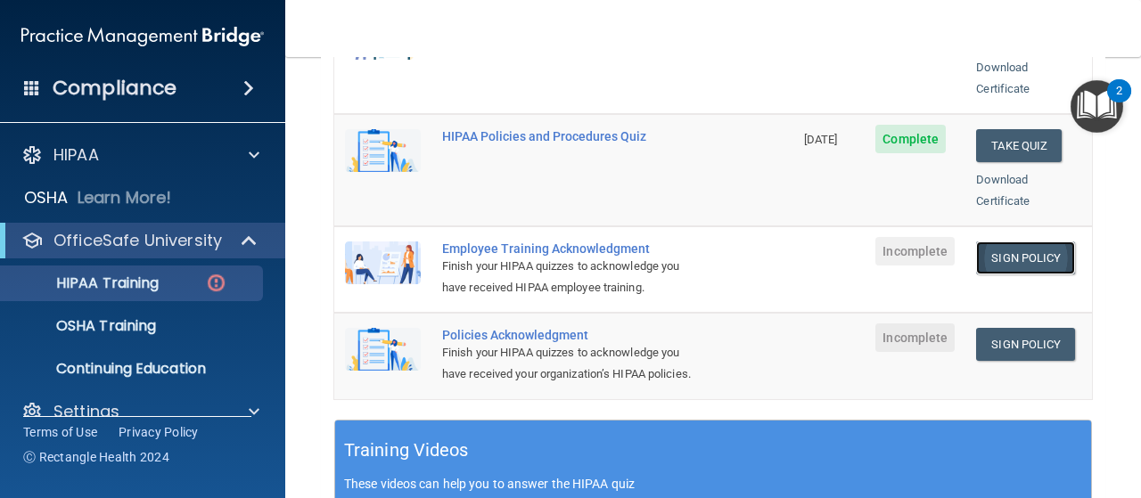
click at [1010, 242] on link "Sign Policy" at bounding box center [1025, 258] width 99 height 33
click at [996, 328] on link "Sign Policy" at bounding box center [1025, 344] width 99 height 33
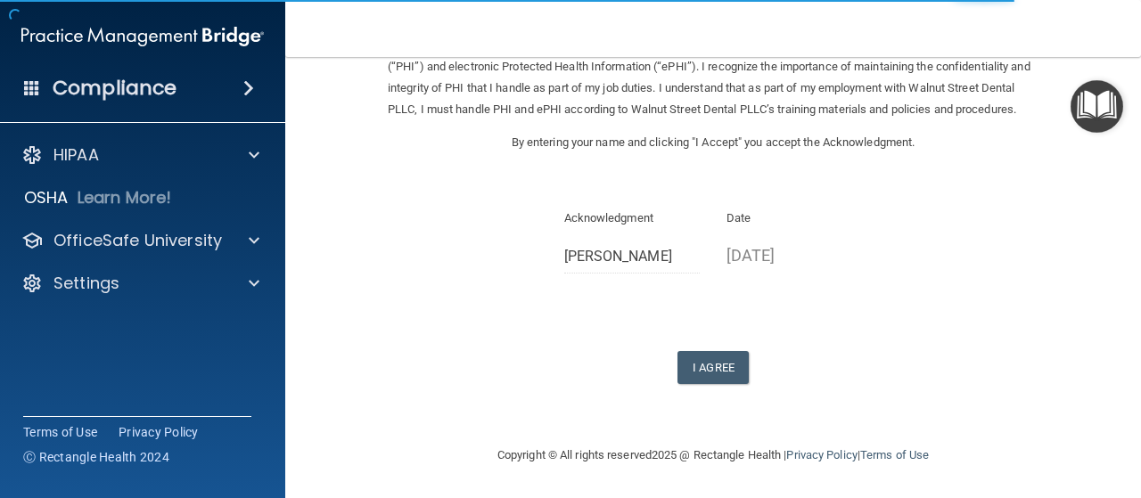
scroll to position [146, 0]
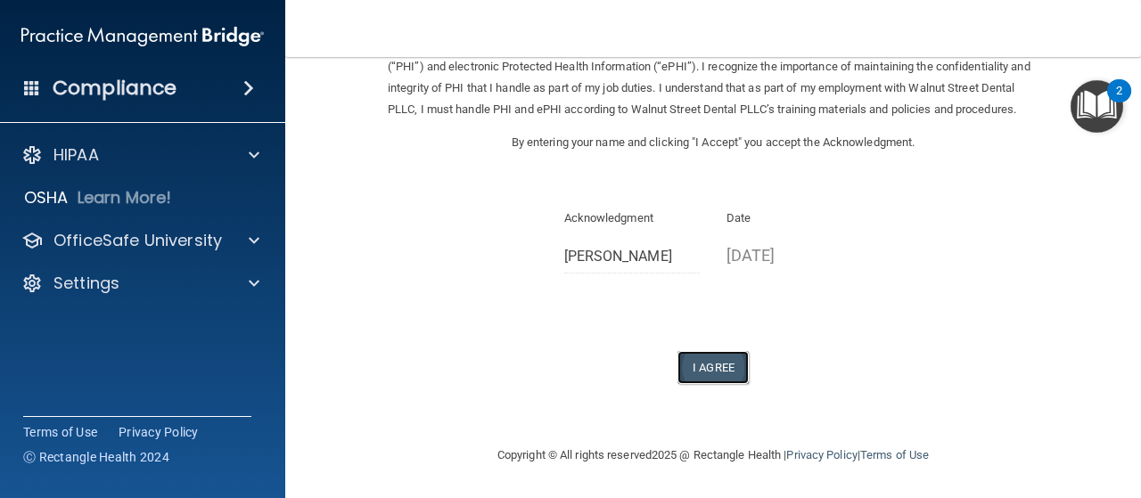
click at [700, 379] on button "I Agree" at bounding box center [712, 367] width 71 height 33
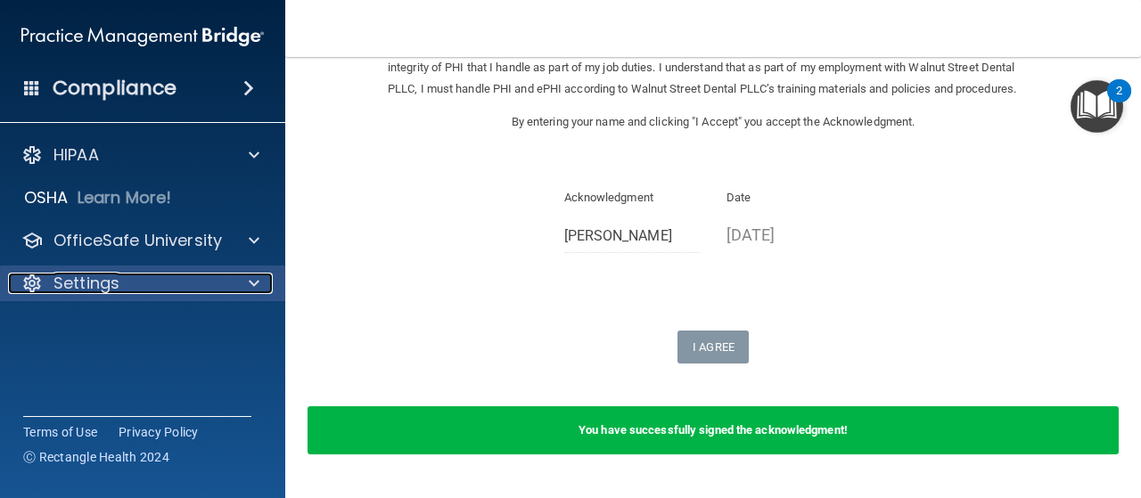
click at [255, 283] on span at bounding box center [254, 283] width 11 height 21
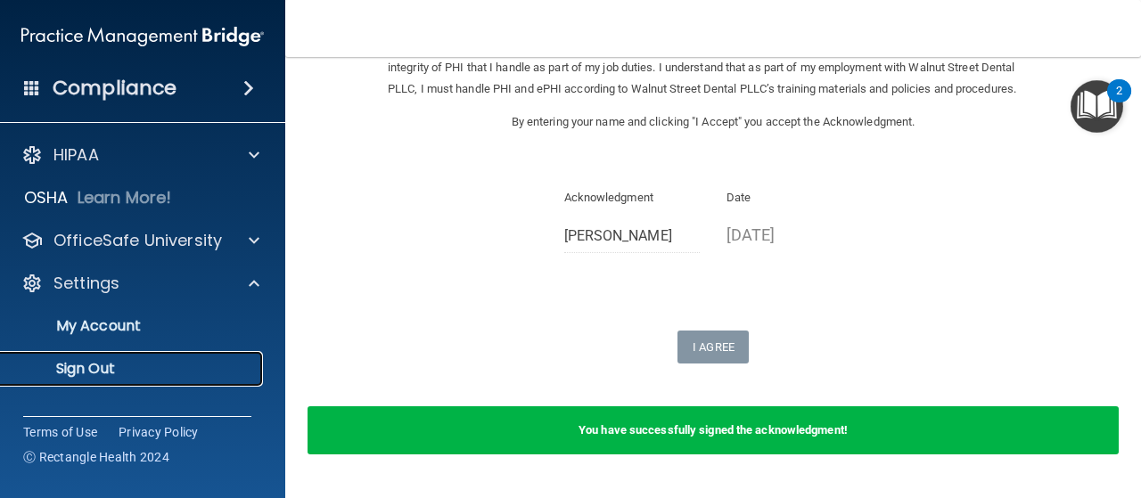
click at [102, 368] on p "Sign Out" at bounding box center [133, 369] width 243 height 18
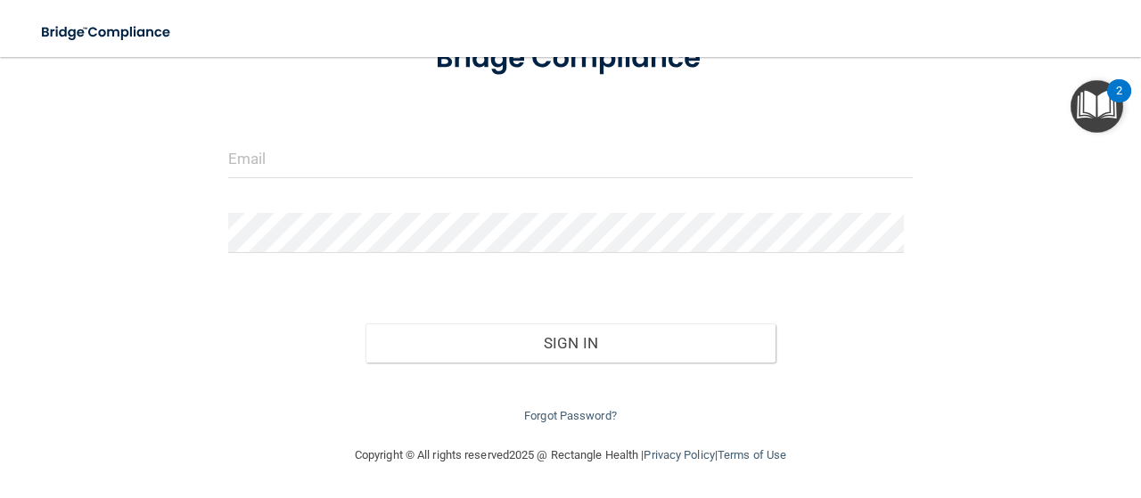
scroll to position [70, 0]
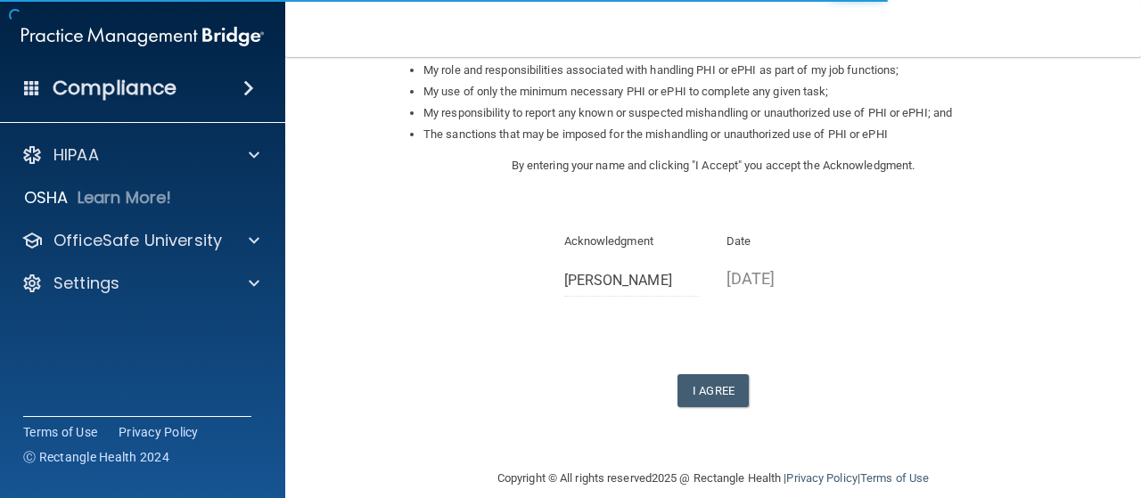
scroll to position [317, 0]
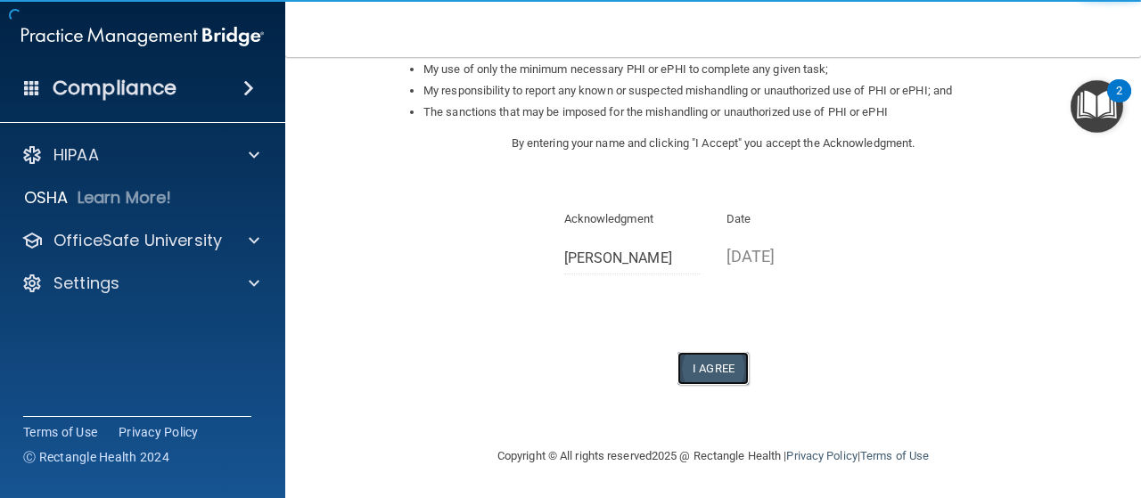
click at [731, 361] on button "I Agree" at bounding box center [712, 368] width 71 height 33
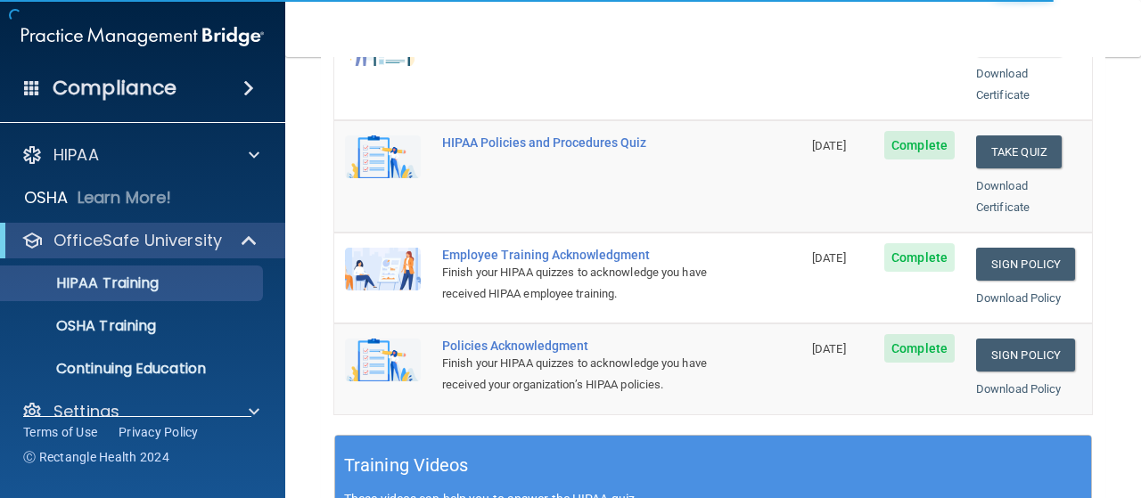
scroll to position [446, 0]
